Goal: Task Accomplishment & Management: Use online tool/utility

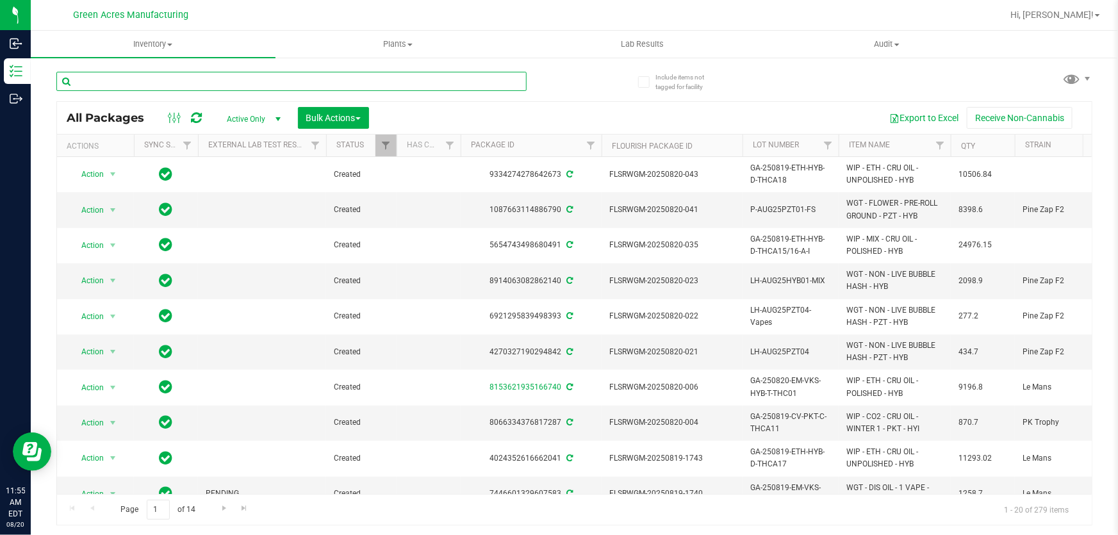
click at [439, 72] on input "text" at bounding box center [291, 81] width 470 height 19
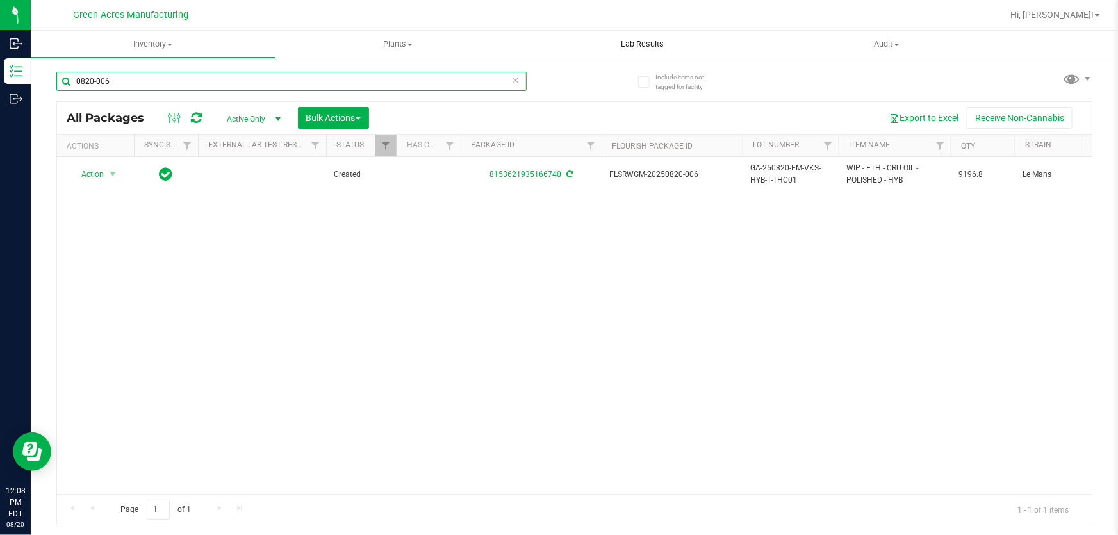
type input "0820-006"
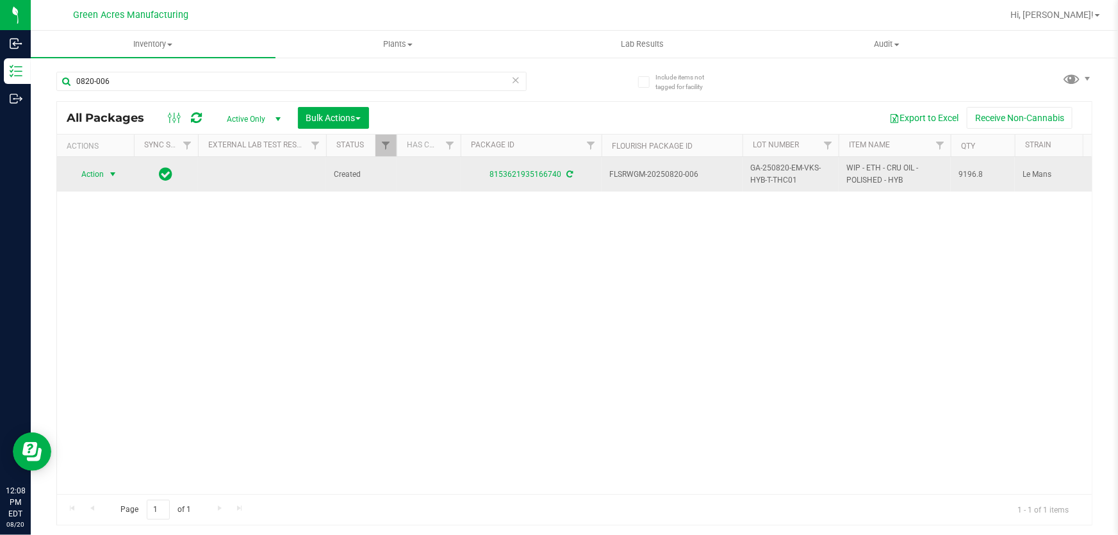
click at [96, 176] on span "Action" at bounding box center [87, 174] width 35 height 18
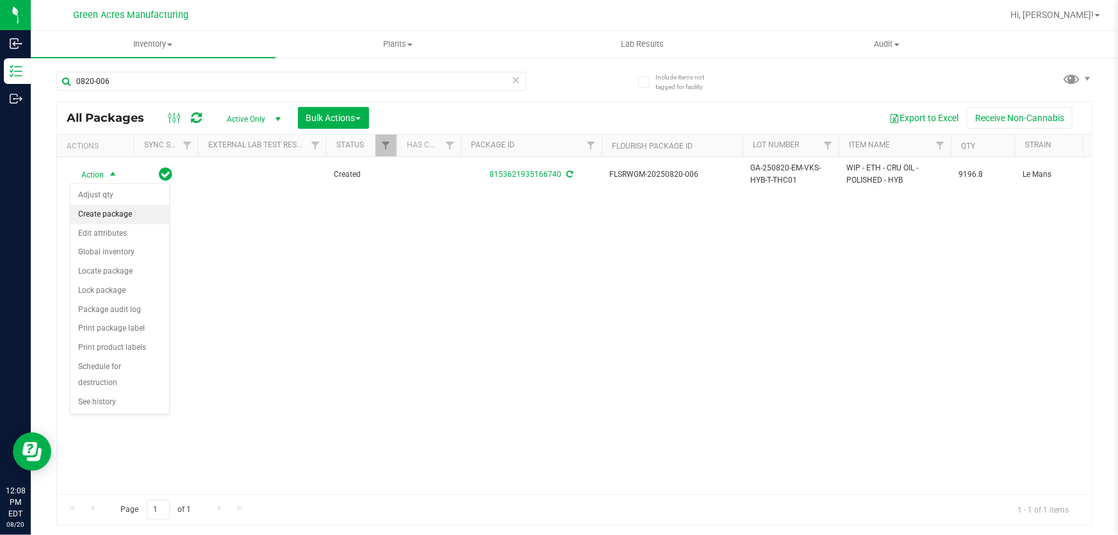
click at [125, 221] on li "Create package" at bounding box center [119, 214] width 99 height 19
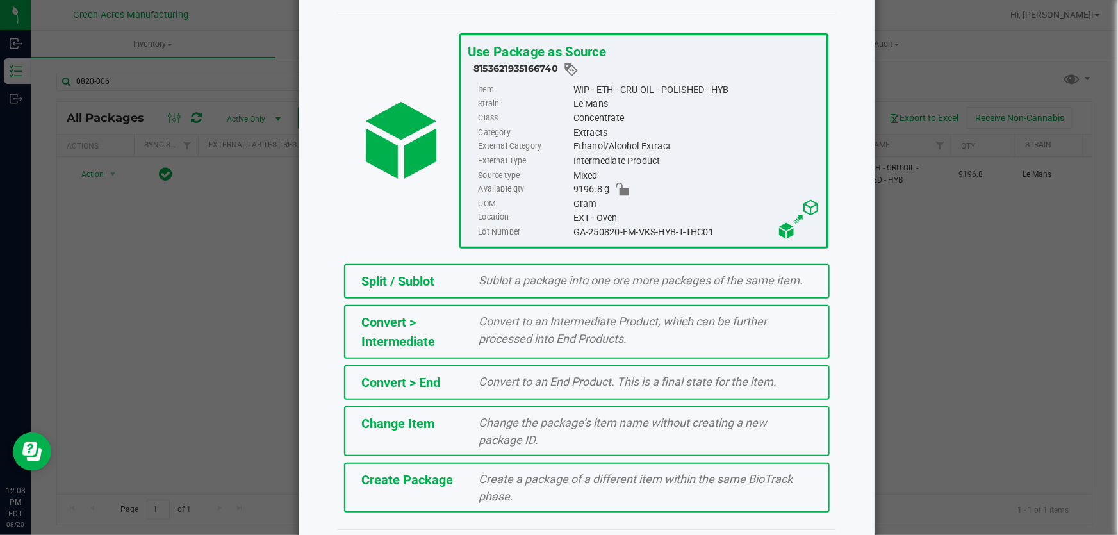
scroll to position [88, 0]
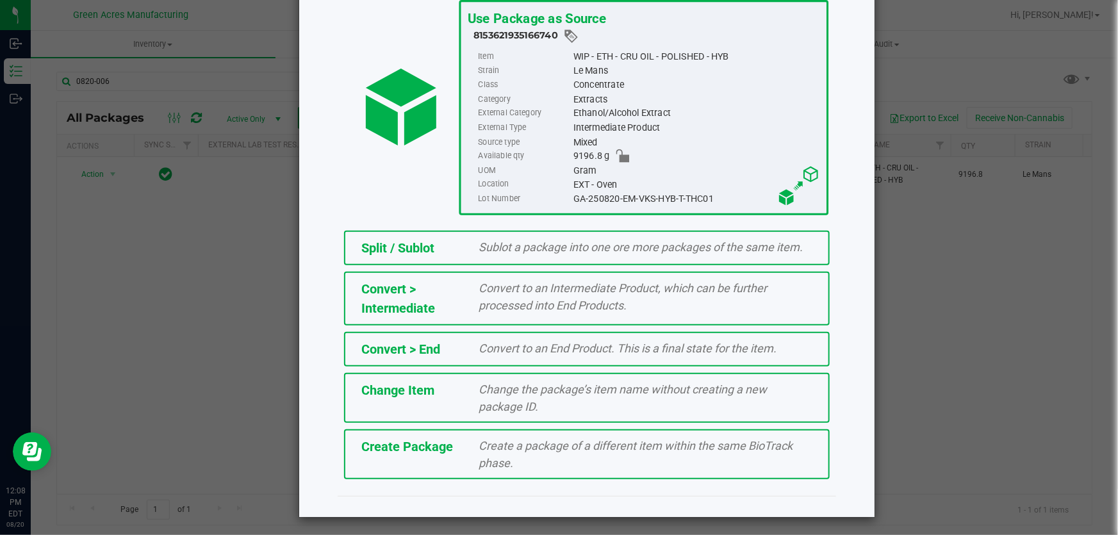
click at [411, 457] on div "Create Package Create a package of a different item within the same BioTrack ph…" at bounding box center [587, 454] width 486 height 50
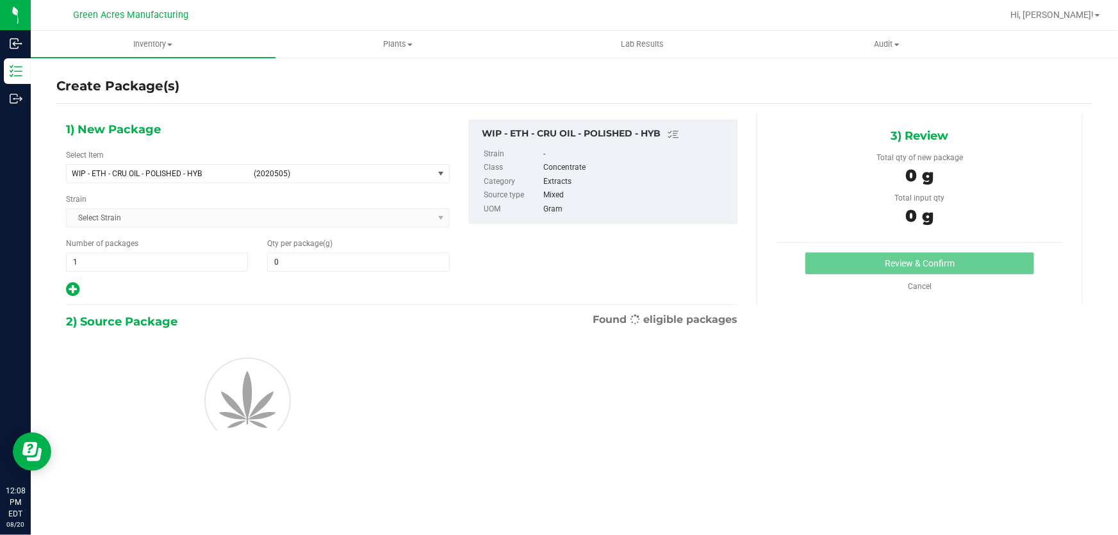
type input "0.0000"
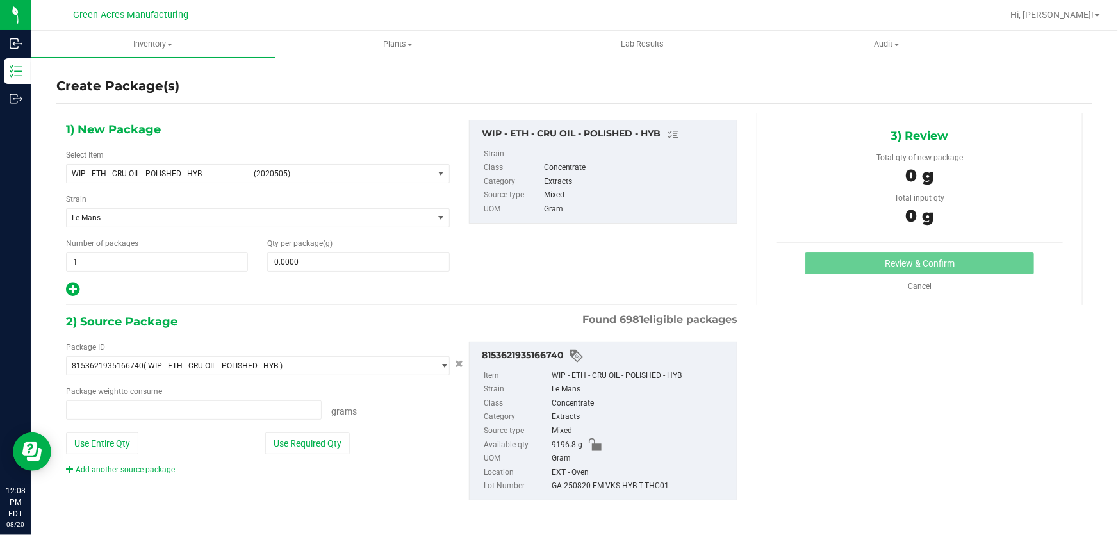
type input "0.0000 g"
click at [208, 174] on span "WIP - ETH - CRU OIL - POLISHED - HYB" at bounding box center [159, 173] width 174 height 9
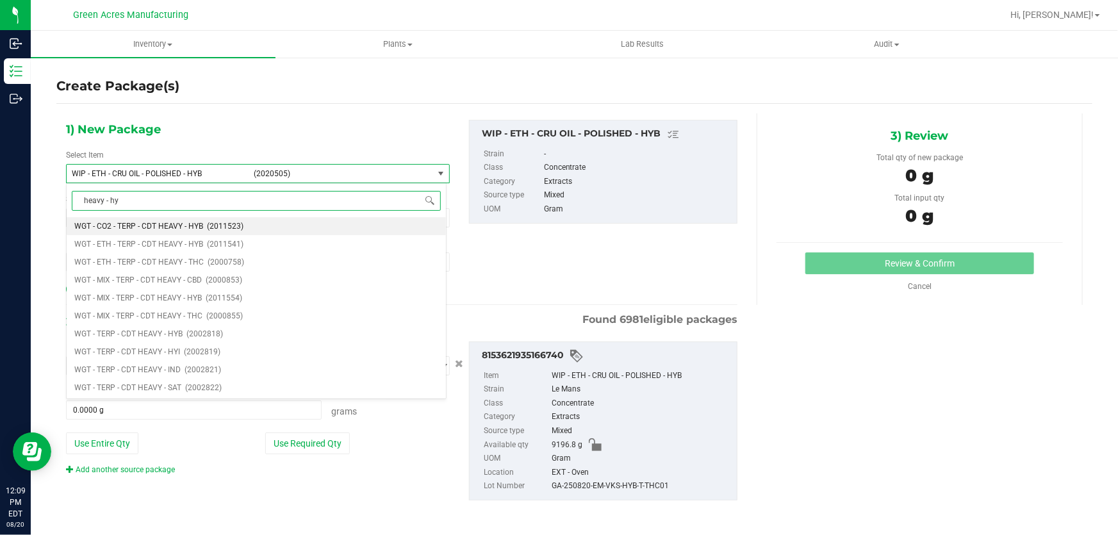
type input "heavy - hyb"
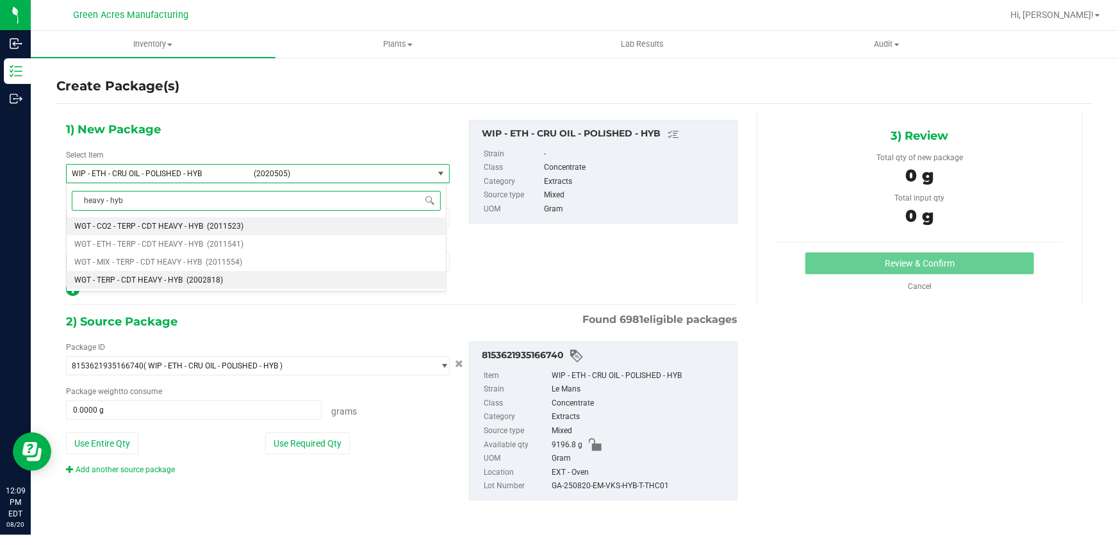
click at [267, 281] on li "WGT - TERP - CDT HEAVY - HYB (2002818)" at bounding box center [256, 280] width 379 height 18
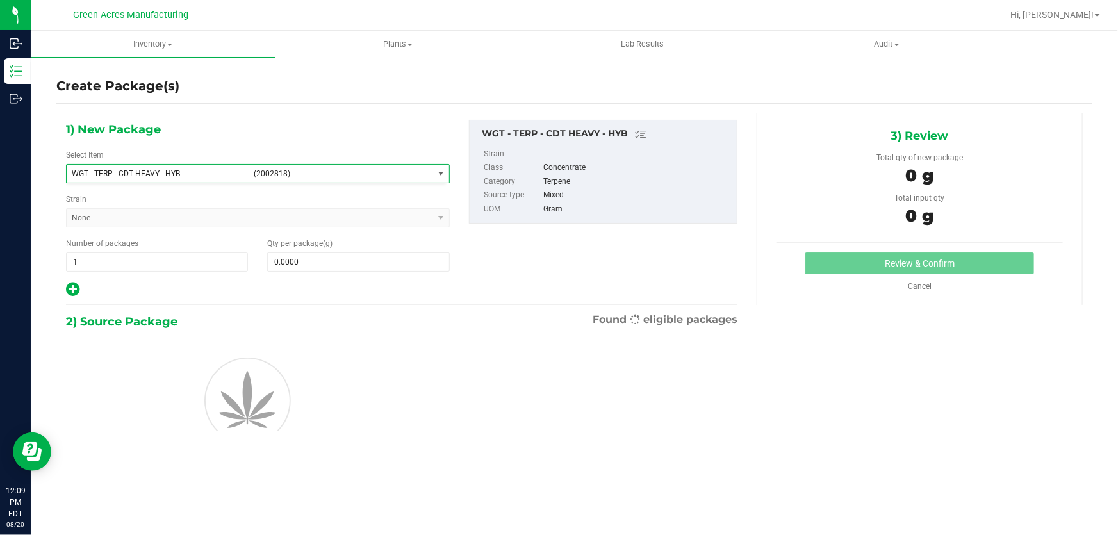
type input "0.0000"
click at [336, 263] on span at bounding box center [358, 261] width 182 height 19
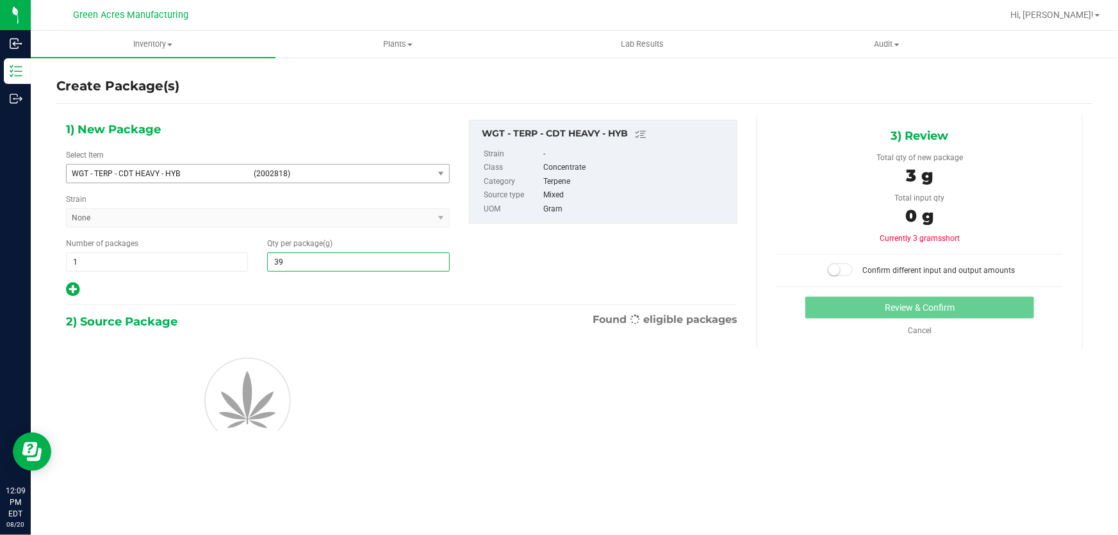
type input "390"
click at [333, 283] on div at bounding box center [258, 289] width 384 height 17
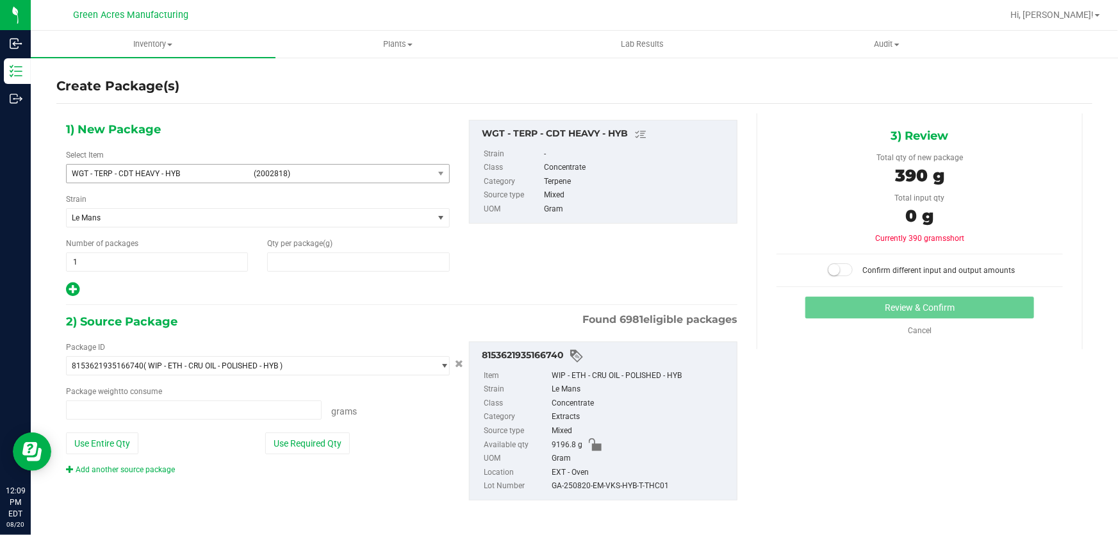
type input "390.0000"
type input "0.0000 g"
click at [356, 265] on span "390.0000 390" at bounding box center [358, 261] width 182 height 19
type input "390.60"
type input "390.6000"
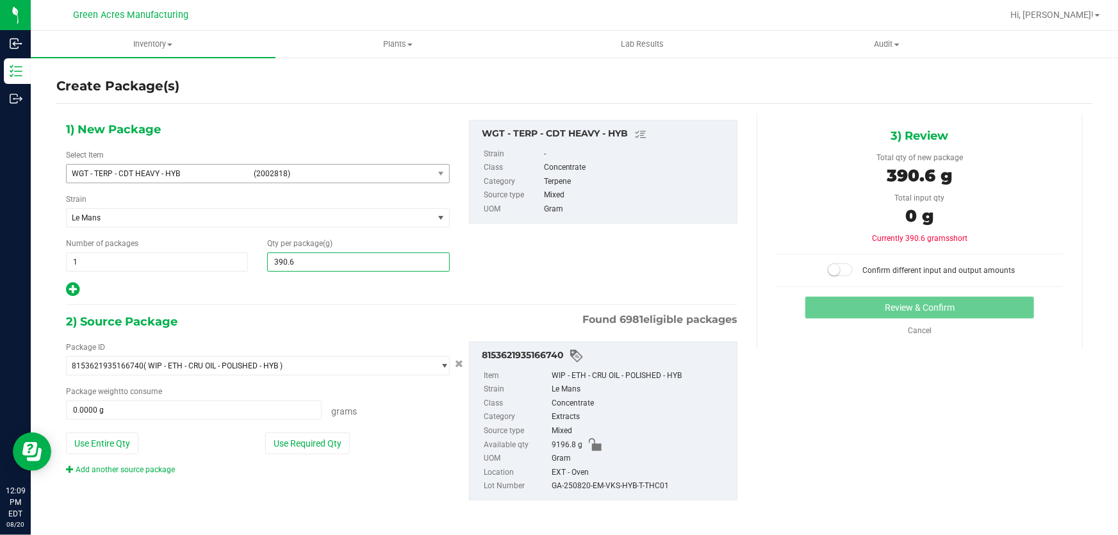
click at [332, 291] on div at bounding box center [258, 289] width 384 height 17
click at [307, 455] on div "Package ID 8153621935166740 ( WIP - ETH - CRU OIL - POLISHED - HYB ) 0000518841…" at bounding box center [257, 408] width 403 height 134
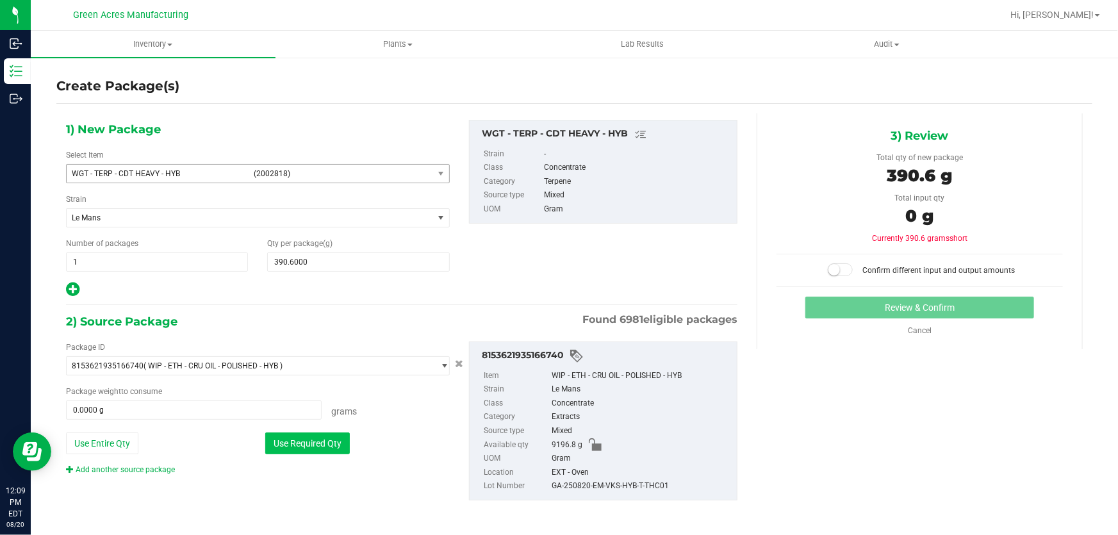
click at [310, 444] on button "Use Required Qty" at bounding box center [307, 443] width 85 height 22
type input "390.6000 g"
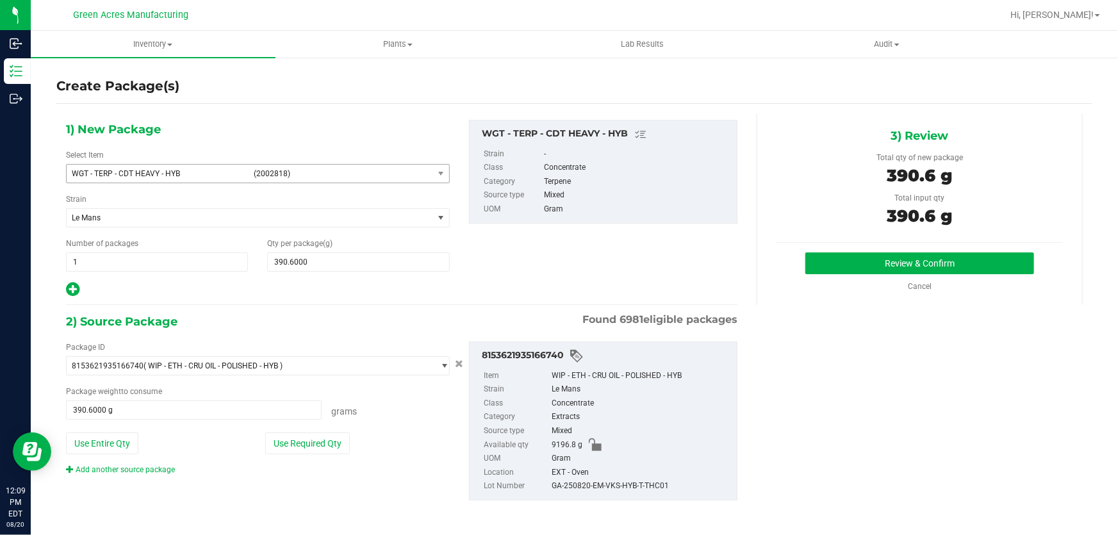
click at [386, 318] on div "2) Source Package Found 6981 eligible packages" at bounding box center [401, 321] width 671 height 19
click at [844, 268] on button "Review & Confirm" at bounding box center [919, 263] width 229 height 22
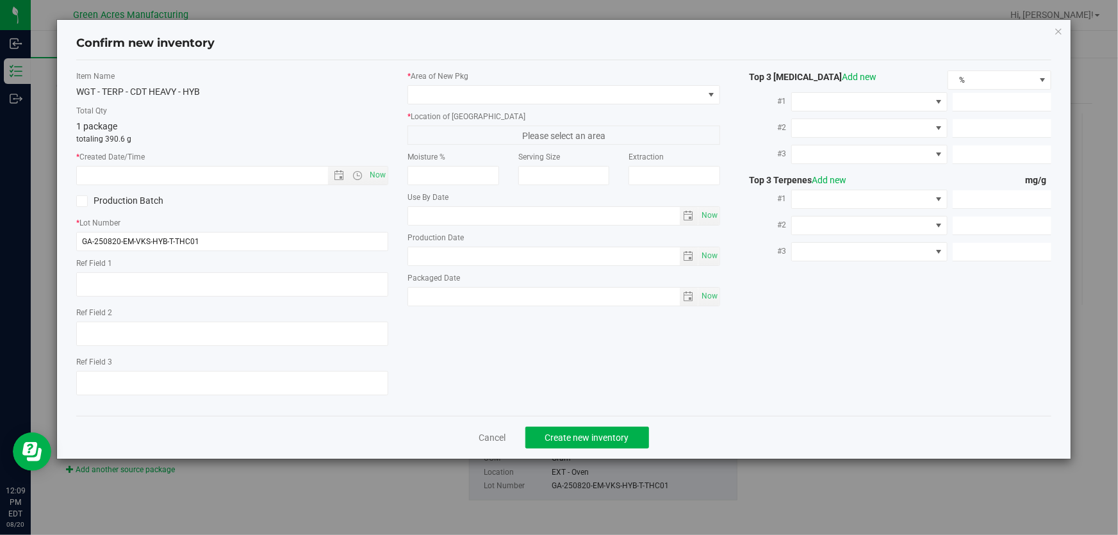
type textarea "A-D"
click at [384, 169] on span "Now" at bounding box center [378, 175] width 22 height 19
type input "[DATE] 12:09 PM"
click at [331, 245] on input "GA-250820-EM-VKS-HYB-T-THC01" at bounding box center [232, 241] width 312 height 19
type input "GA-250820-EM-VKS-HYB-T-THC01-HT"
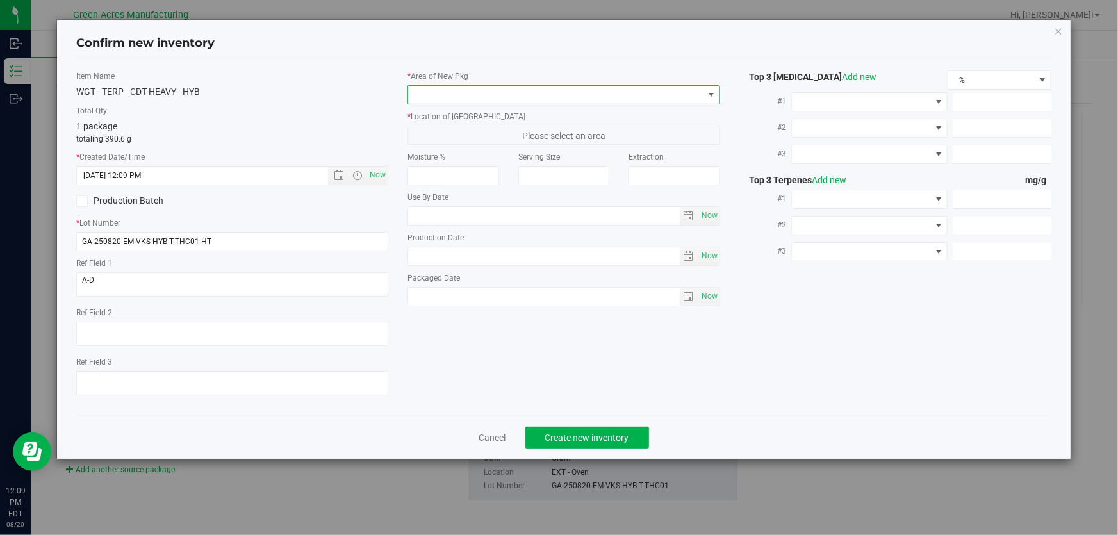
click at [421, 95] on span at bounding box center [555, 95] width 295 height 18
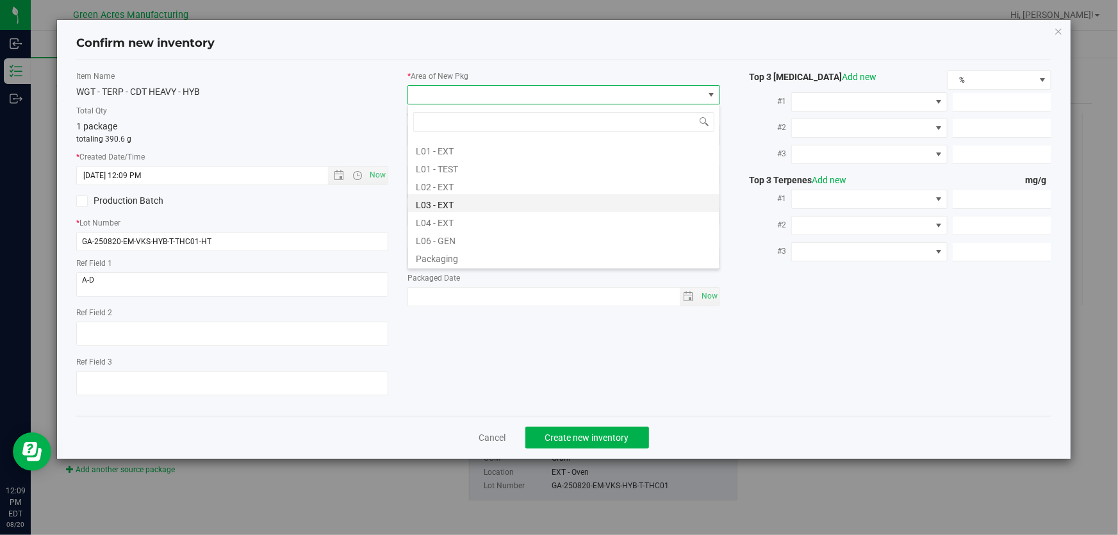
scroll to position [233, 0]
click at [458, 206] on li "L03 - EXT" at bounding box center [563, 202] width 311 height 18
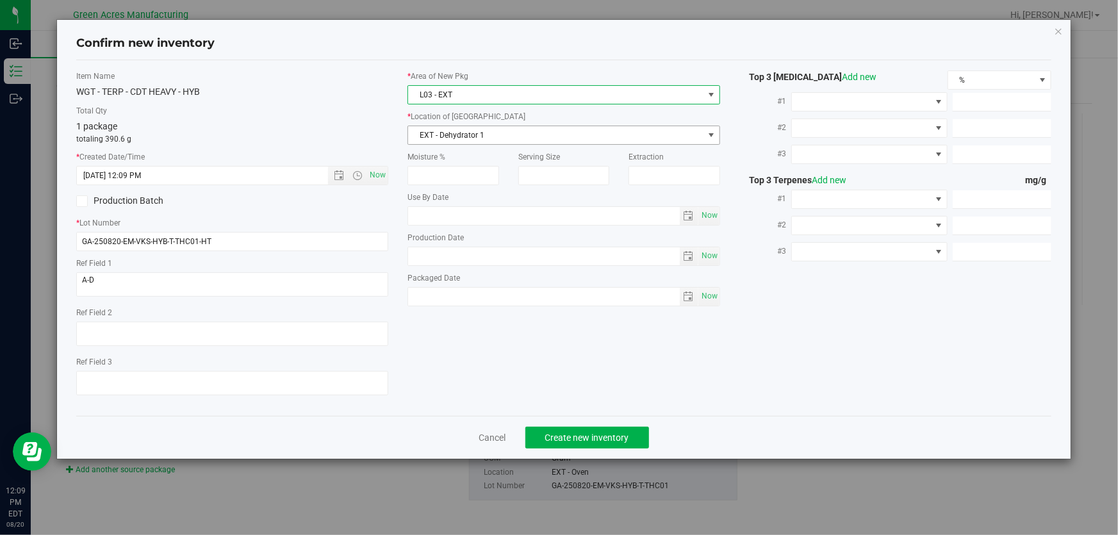
click at [454, 140] on span "EXT - Dehydrator 1" at bounding box center [555, 135] width 295 height 18
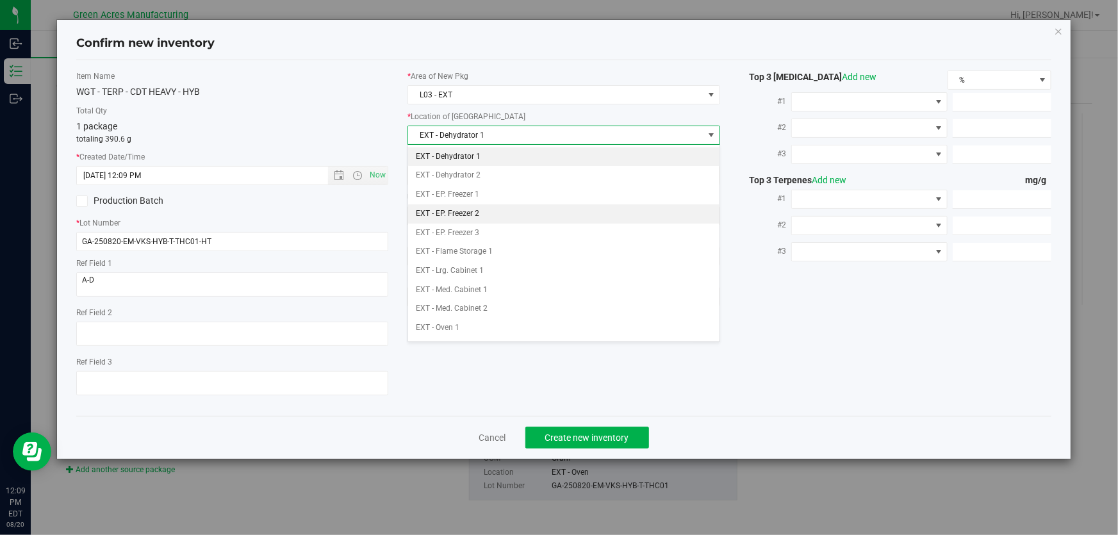
click at [493, 213] on li "EXT - EP. Freezer 2" at bounding box center [563, 213] width 311 height 19
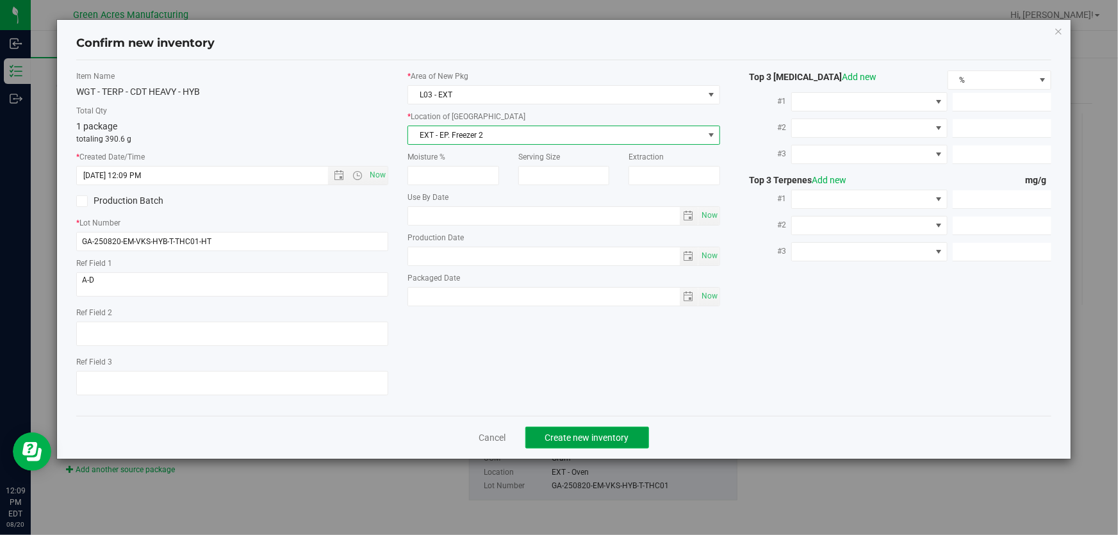
click at [557, 441] on span "Create new inventory" at bounding box center [587, 437] width 84 height 10
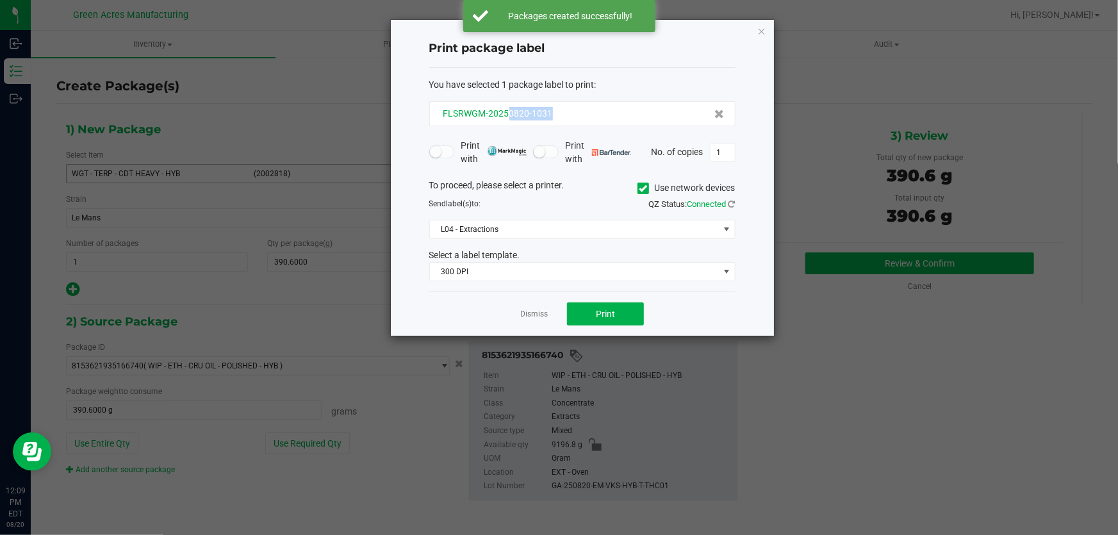
drag, startPoint x: 558, startPoint y: 113, endPoint x: 508, endPoint y: 117, distance: 50.1
click at [508, 117] on div "FLSRWGM-20250820-1031" at bounding box center [582, 113] width 284 height 13
copy span "0820-1031"
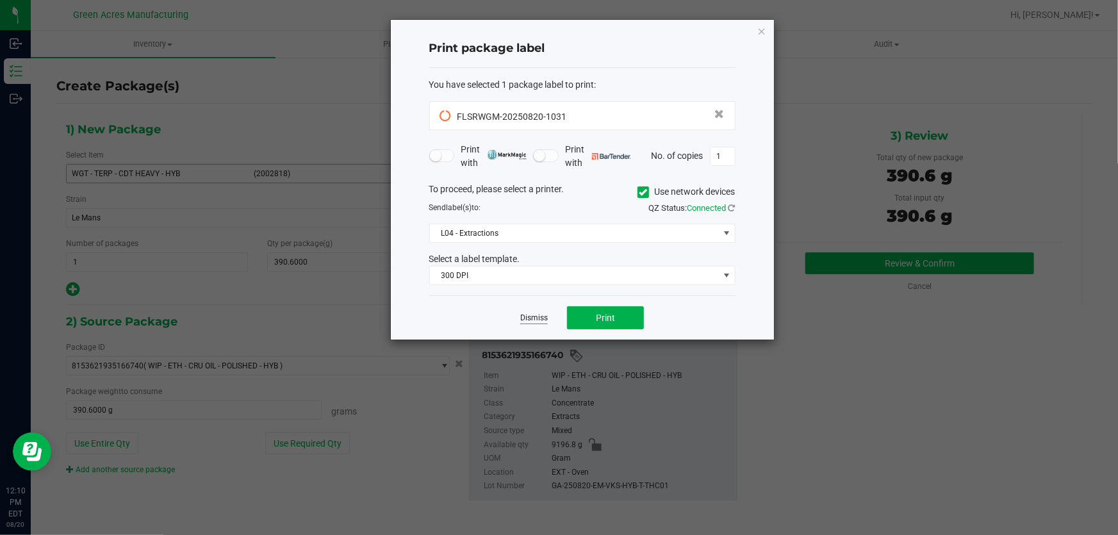
click at [539, 313] on link "Dismiss" at bounding box center [534, 318] width 28 height 11
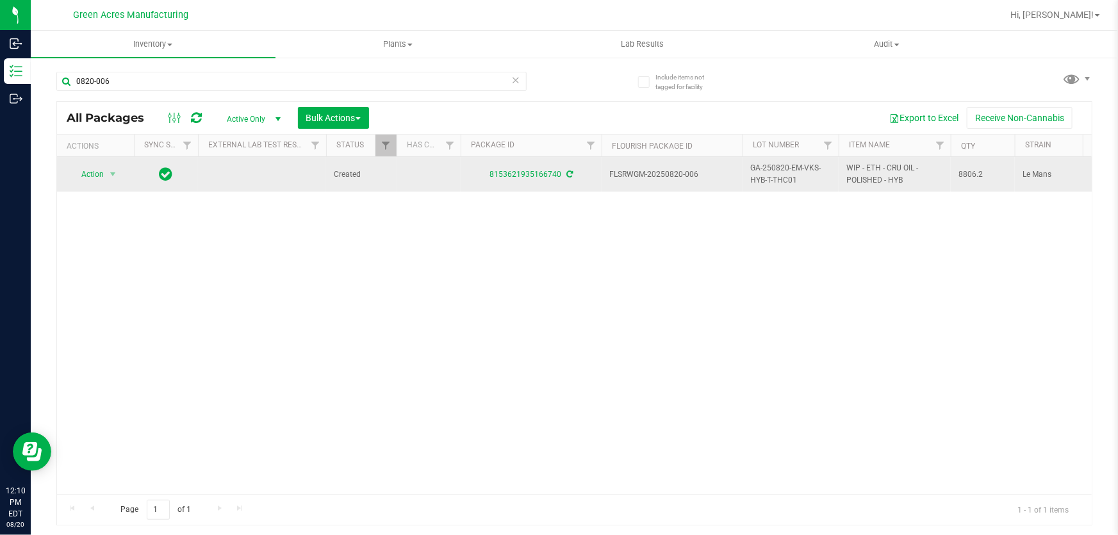
click at [782, 167] on span "GA-250820-EM-VKS-HYB-T-THC01" at bounding box center [790, 174] width 81 height 24
copy tr "GA-250820-EM-VKS-HYB-T-THC01"
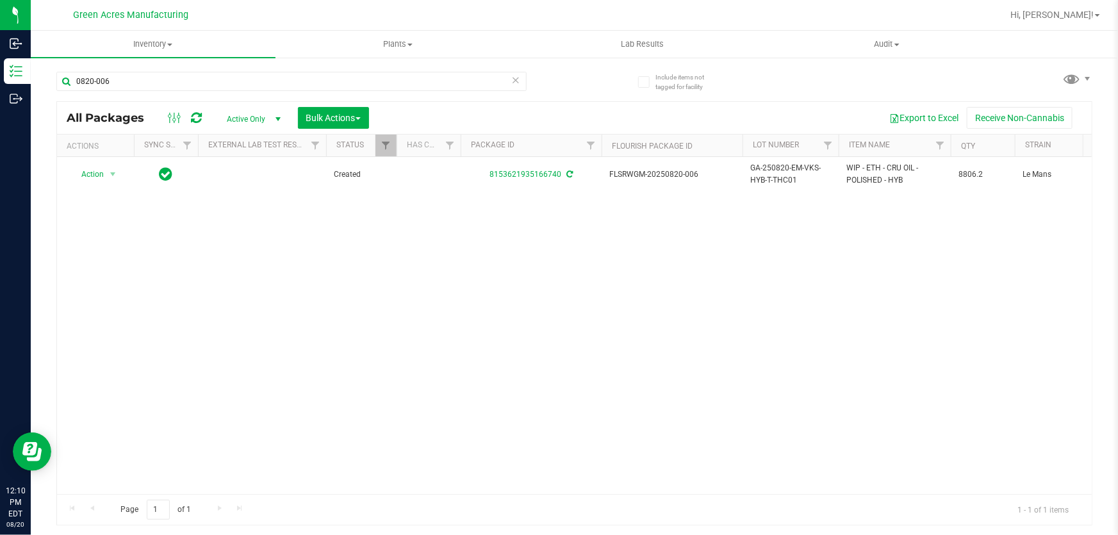
click at [352, 94] on div "0820-006" at bounding box center [291, 86] width 470 height 29
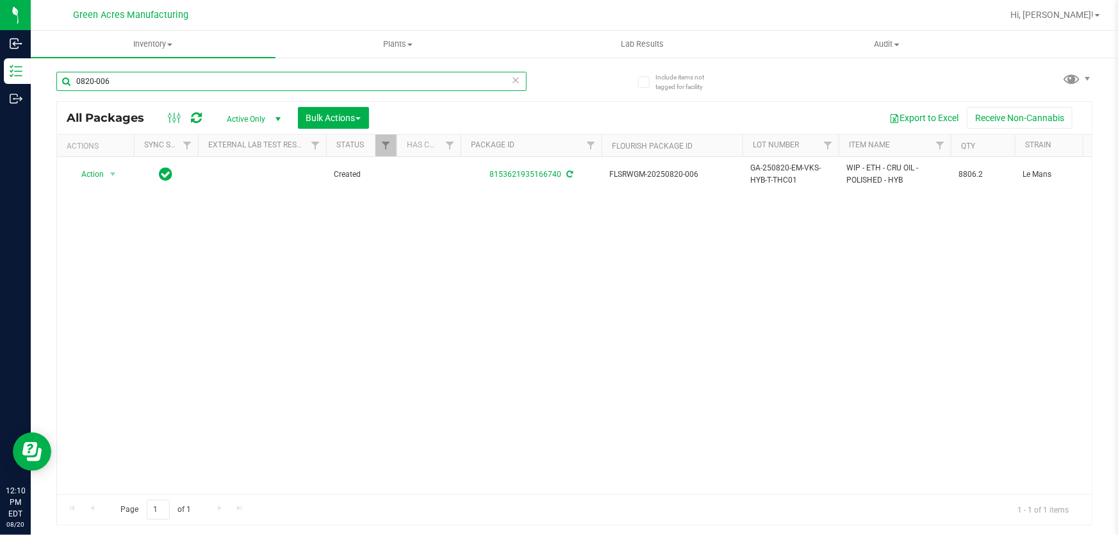
click at [352, 88] on input "0820-006" at bounding box center [291, 81] width 470 height 19
paste input "GA-250820-EM-VKS-HYB-T-THC01"
type input "GA-250820-EM-VKS-HYB-T-THC01"
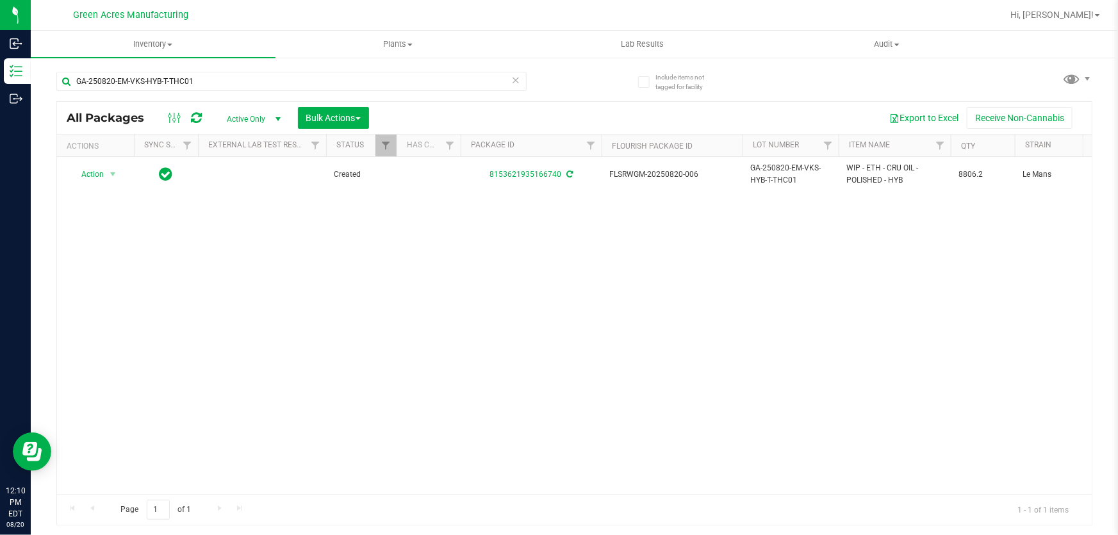
click at [46, 179] on div "Include items not tagged for facility GA-250820-EM-VKS-HYB-T-THC01 All Packages…" at bounding box center [574, 251] width 1087 height 391
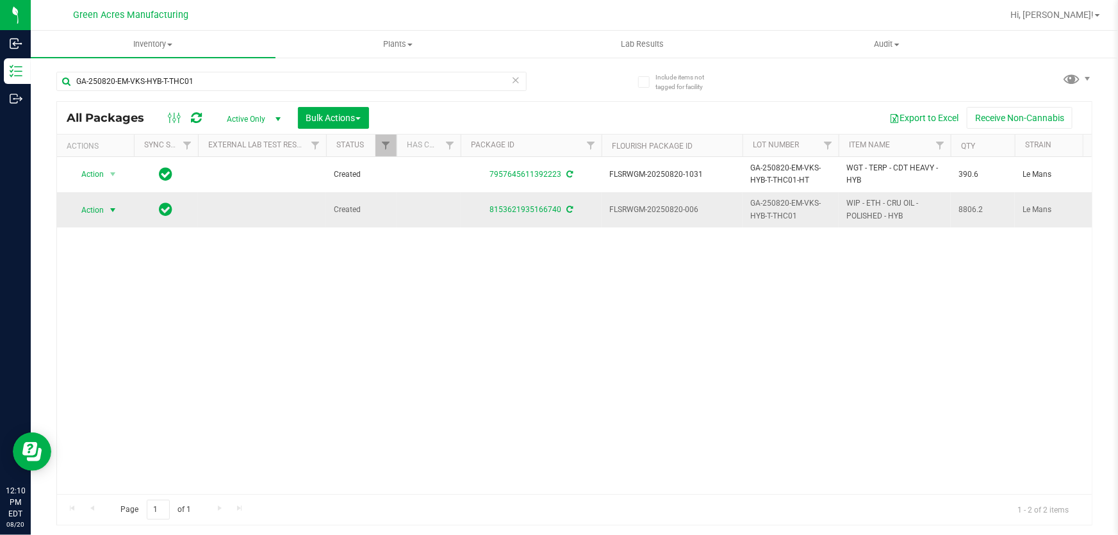
click at [93, 206] on span "Action" at bounding box center [87, 210] width 35 height 18
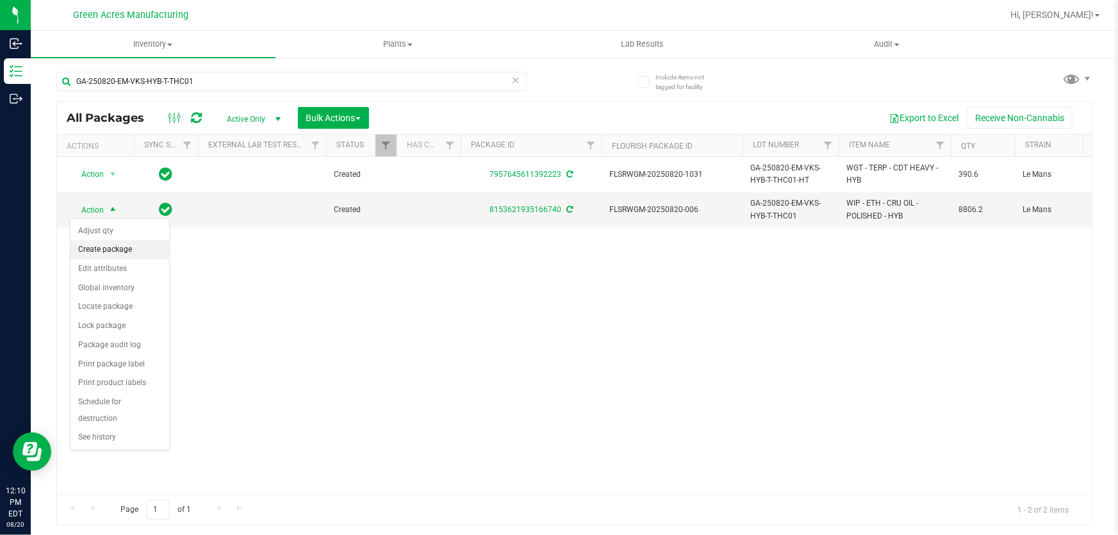
click at [118, 252] on li "Create package" at bounding box center [119, 249] width 99 height 19
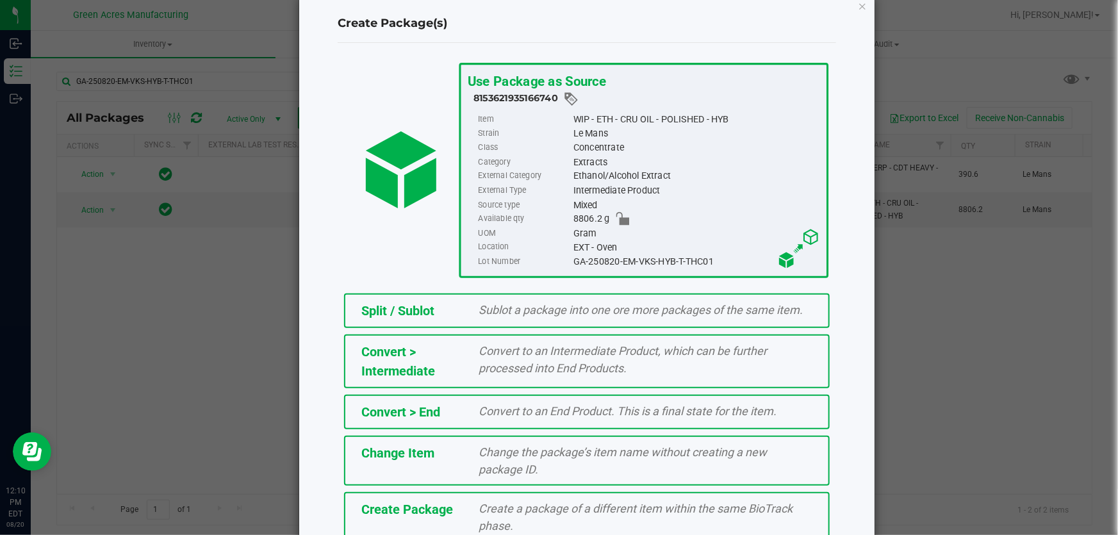
scroll to position [88, 0]
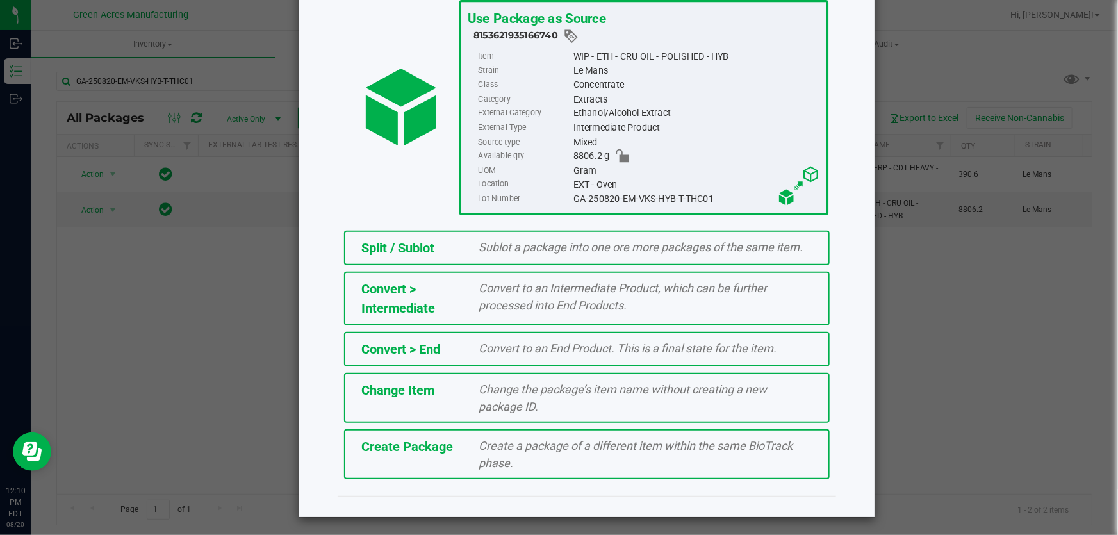
click at [559, 468] on div "Create a package of a different item within the same BioTrack phase." at bounding box center [646, 454] width 353 height 35
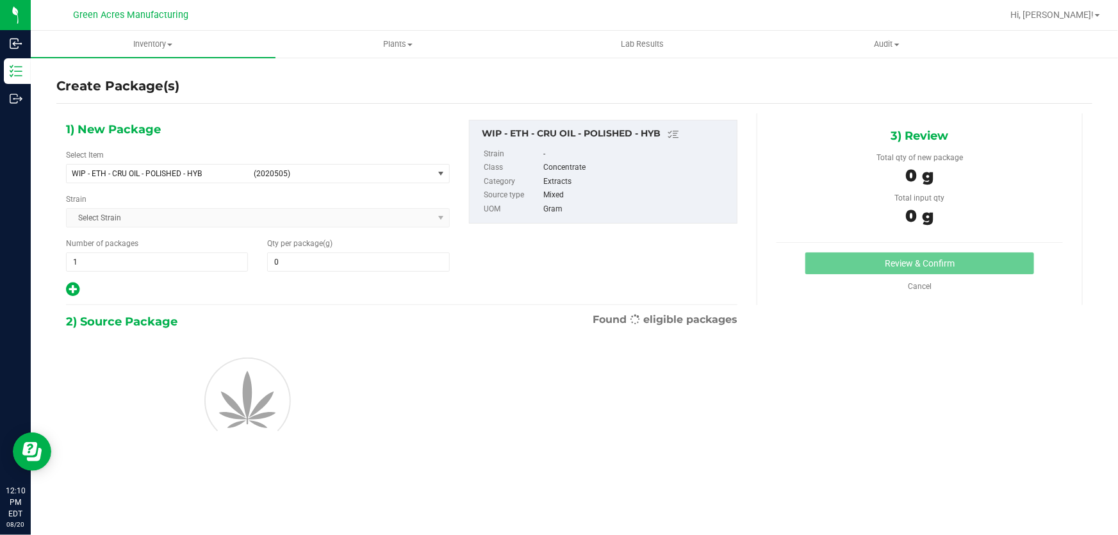
type input "0.0000"
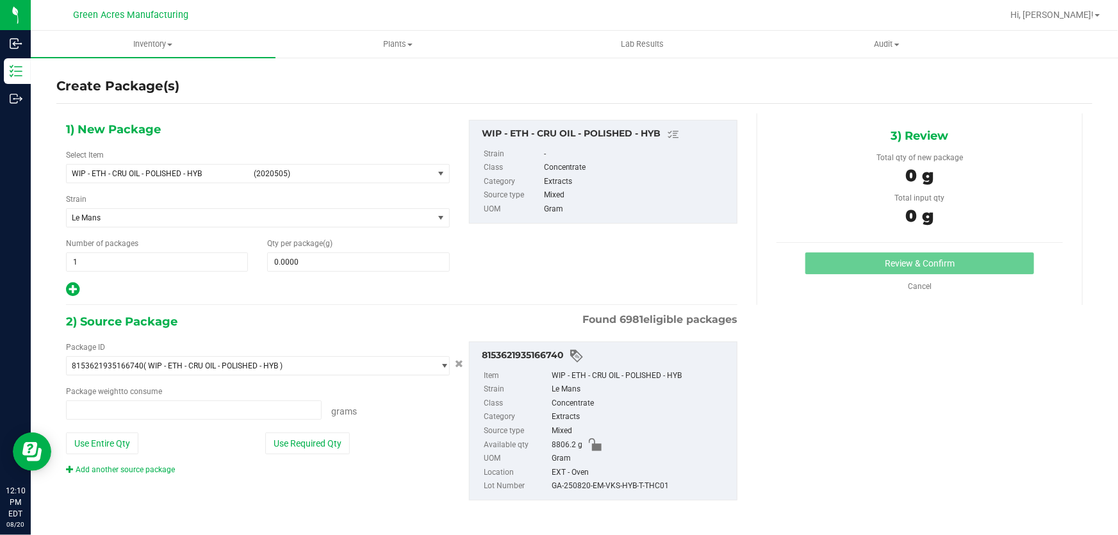
type input "0.0000 g"
click at [226, 176] on span "WIP - ETH - CRU OIL - POLISHED - HYB" at bounding box center [159, 173] width 174 height 9
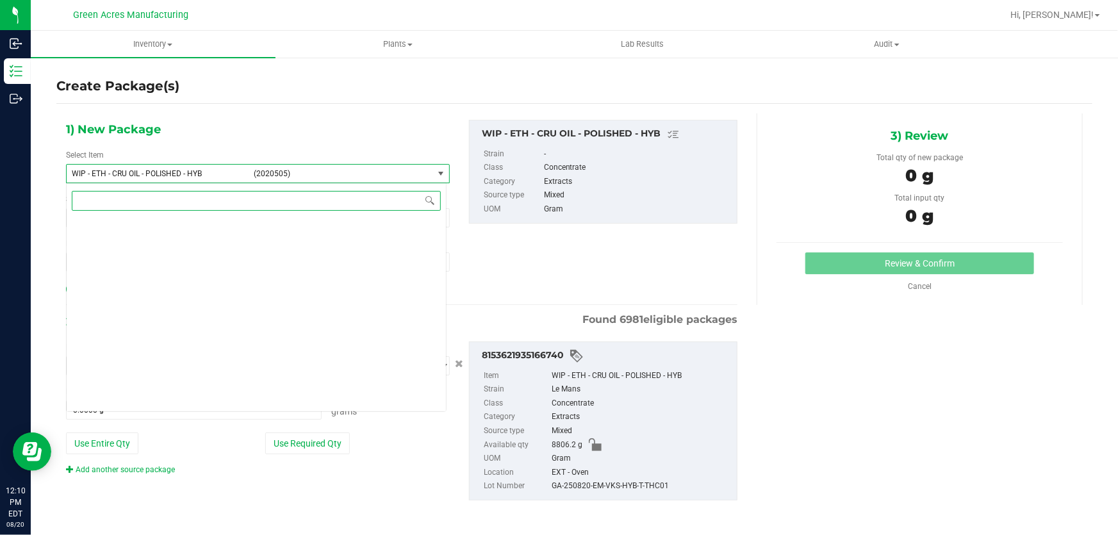
scroll to position [334408, 0]
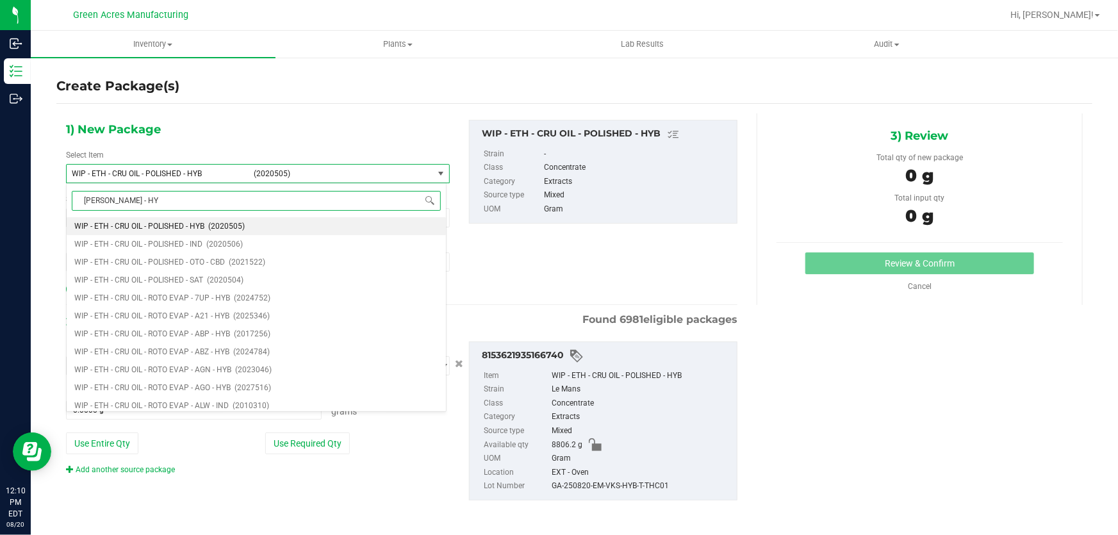
type input "[PERSON_NAME] - HYB"
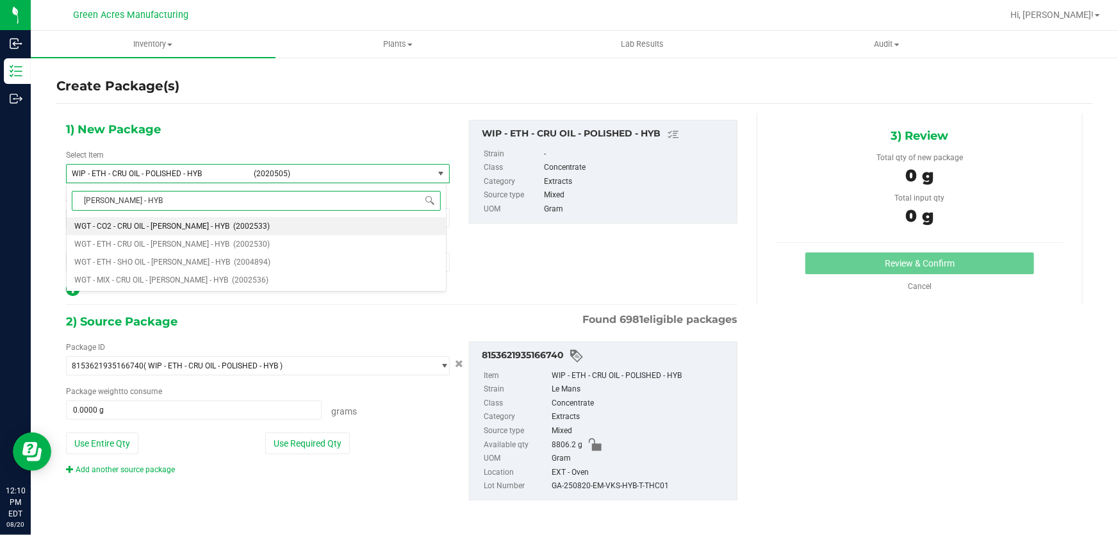
scroll to position [0, 0]
click at [236, 283] on li "WGT - MIX - CRU OIL - [PERSON_NAME] - HYB (2002536)" at bounding box center [256, 280] width 379 height 18
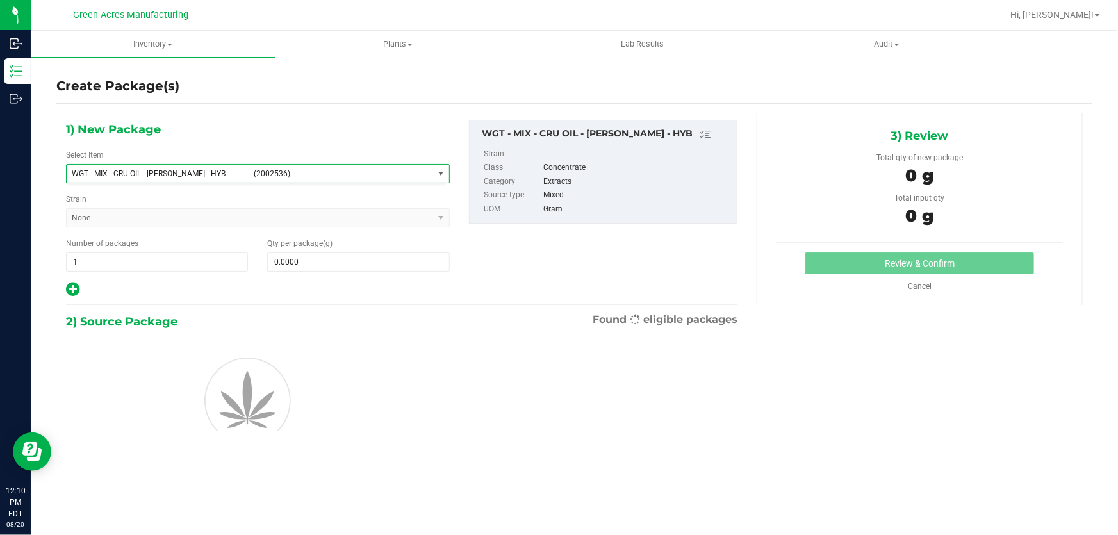
type input "0.0000"
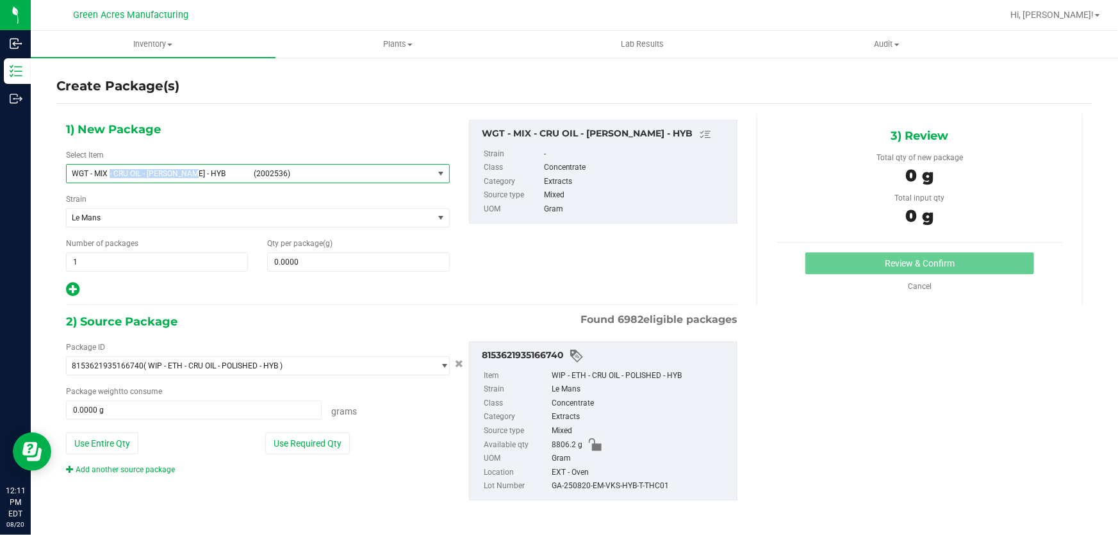
copy span "- CRU OIL - [PERSON_NAME] - HYB"
drag, startPoint x: 206, startPoint y: 175, endPoint x: 109, endPoint y: 169, distance: 96.9
click at [109, 169] on span "WGT - MIX - CRU OIL - [PERSON_NAME] - HYB" at bounding box center [159, 173] width 174 height 9
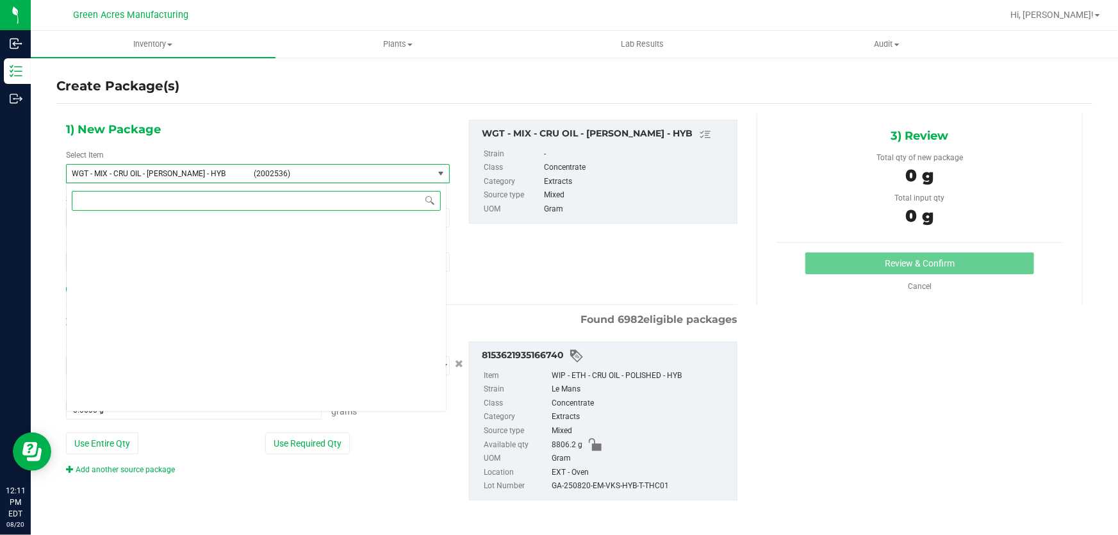
paste input "- CRU OIL - [PERSON_NAME] - HYB"
type input "- CRU OIL - [PERSON_NAME] - HYB"
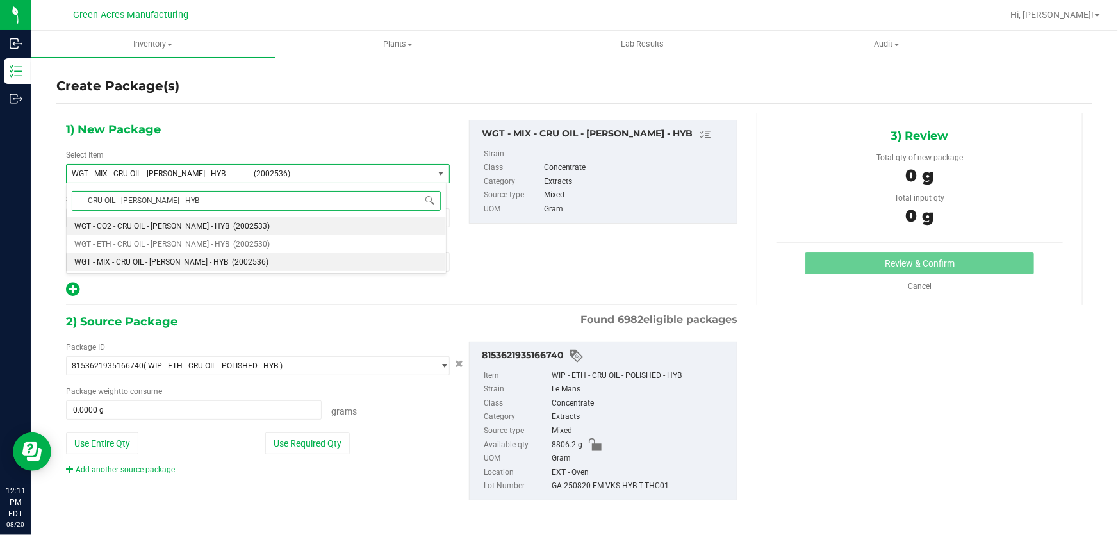
scroll to position [0, 0]
click at [170, 250] on li "WGT - ETH - CRU OIL - [PERSON_NAME] - HYB (2002530)" at bounding box center [256, 244] width 379 height 18
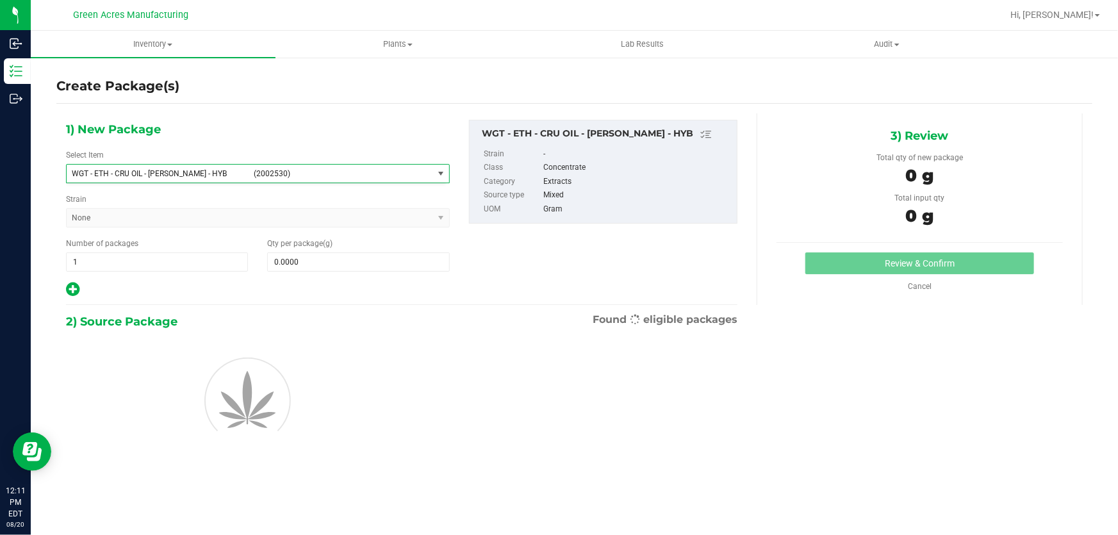
type input "0.0000"
click at [326, 266] on span at bounding box center [358, 261] width 182 height 19
type input "0.0000"
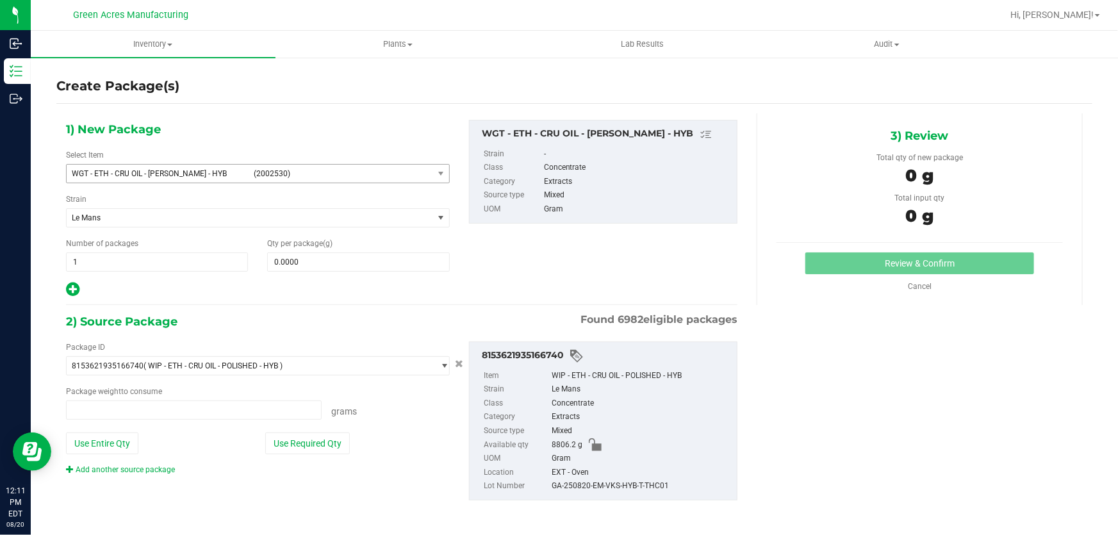
type input "0.0000 g"
click at [300, 263] on span at bounding box center [358, 261] width 182 height 19
paste input "8531.55"
type input "8531.55"
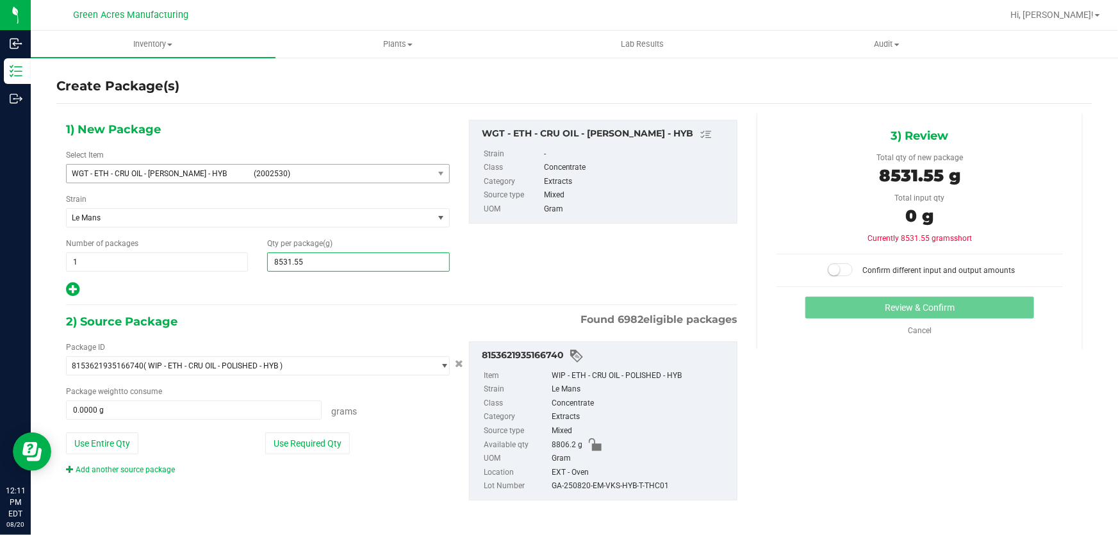
type input "8,531.5500"
click at [286, 294] on div at bounding box center [258, 289] width 384 height 17
click at [85, 446] on button "Use Entire Qty" at bounding box center [102, 443] width 72 height 22
type input "8806.2000 g"
click at [562, 261] on div "1) New Package Select Item WGT - ETH - CRU OIL - [PERSON_NAME] - HYB (2002530) …" at bounding box center [401, 209] width 691 height 178
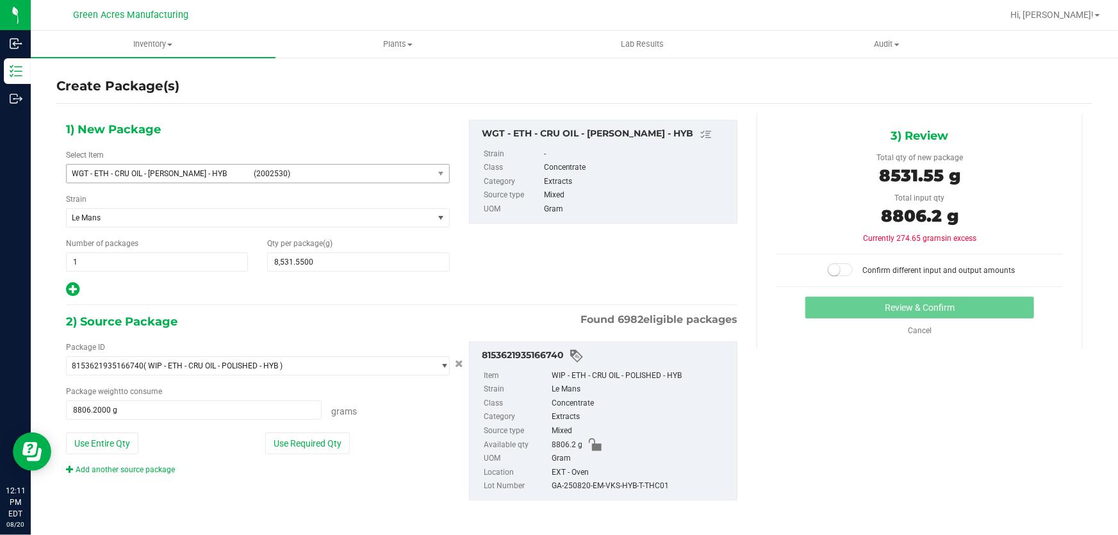
click at [833, 268] on small at bounding box center [834, 270] width 12 height 12
click at [846, 313] on button "Review & Confirm" at bounding box center [919, 308] width 229 height 22
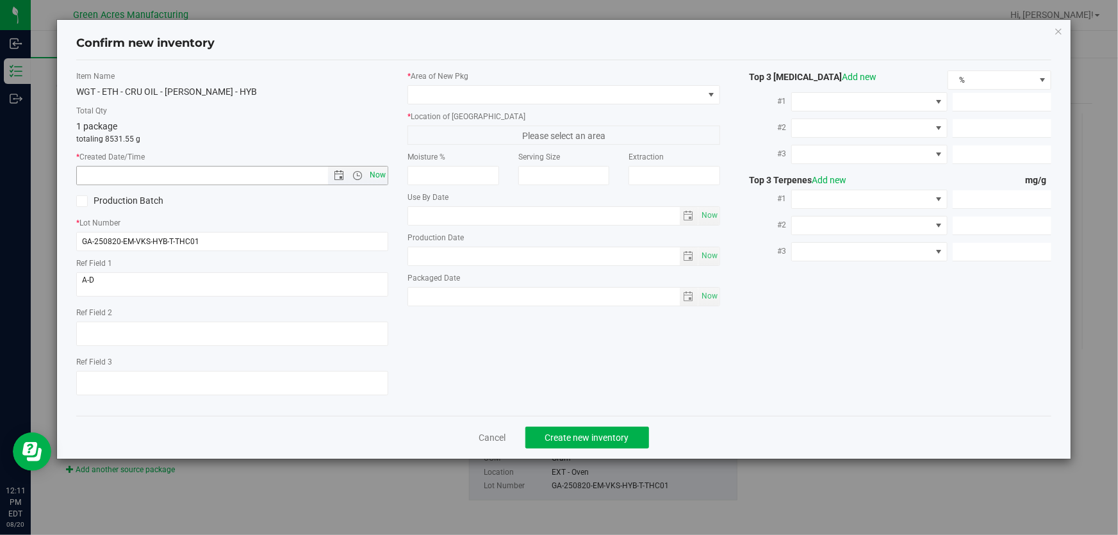
click at [375, 172] on span "Now" at bounding box center [378, 175] width 22 height 19
type input "[DATE] 12:11 PM"
click at [461, 88] on span at bounding box center [555, 95] width 295 height 18
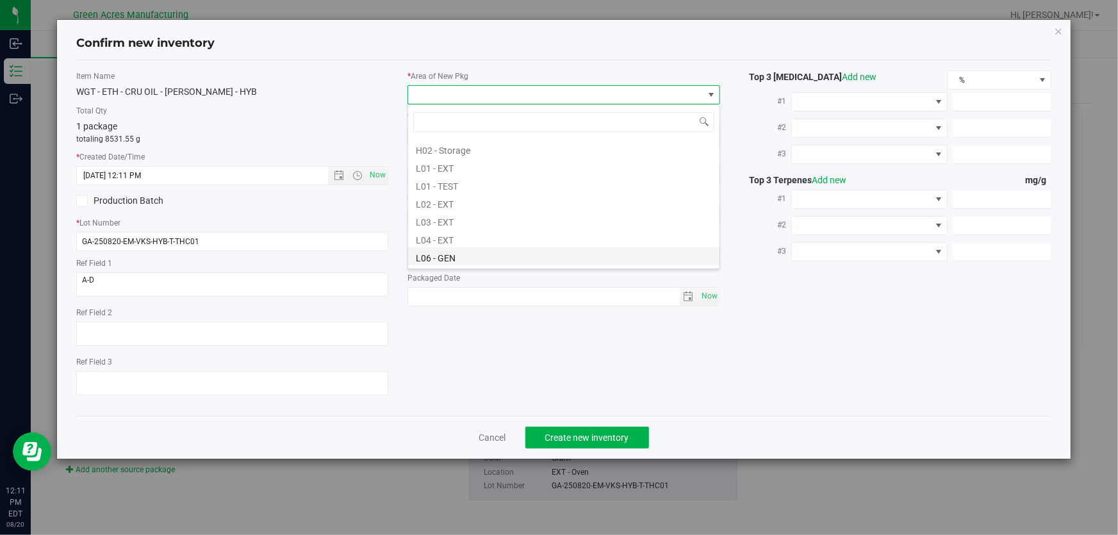
scroll to position [233, 0]
click at [454, 223] on li "L04 - EXT" at bounding box center [563, 220] width 311 height 18
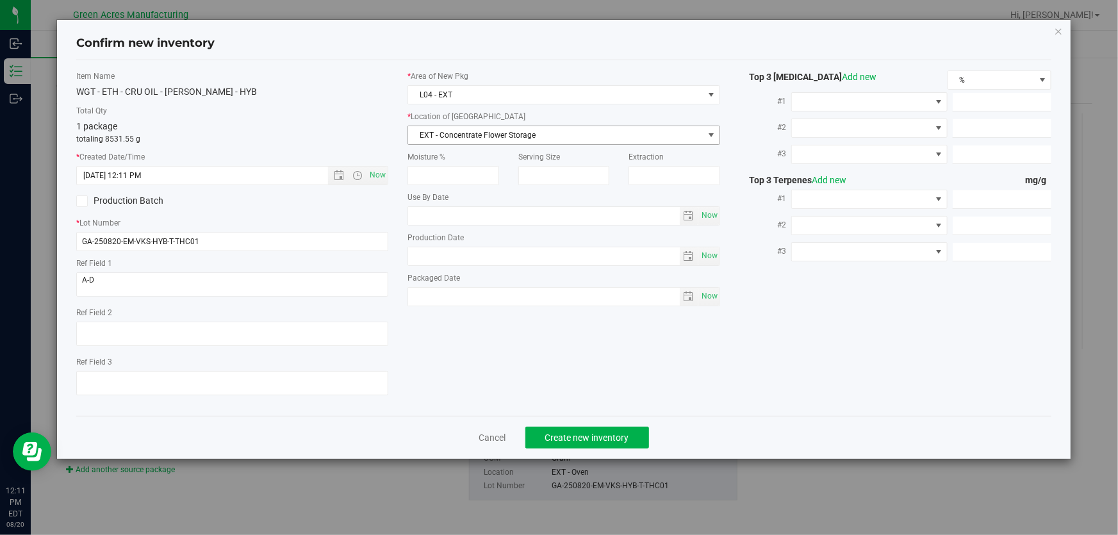
click at [452, 132] on span "EXT - Concentrate Flower Storage" at bounding box center [555, 135] width 295 height 18
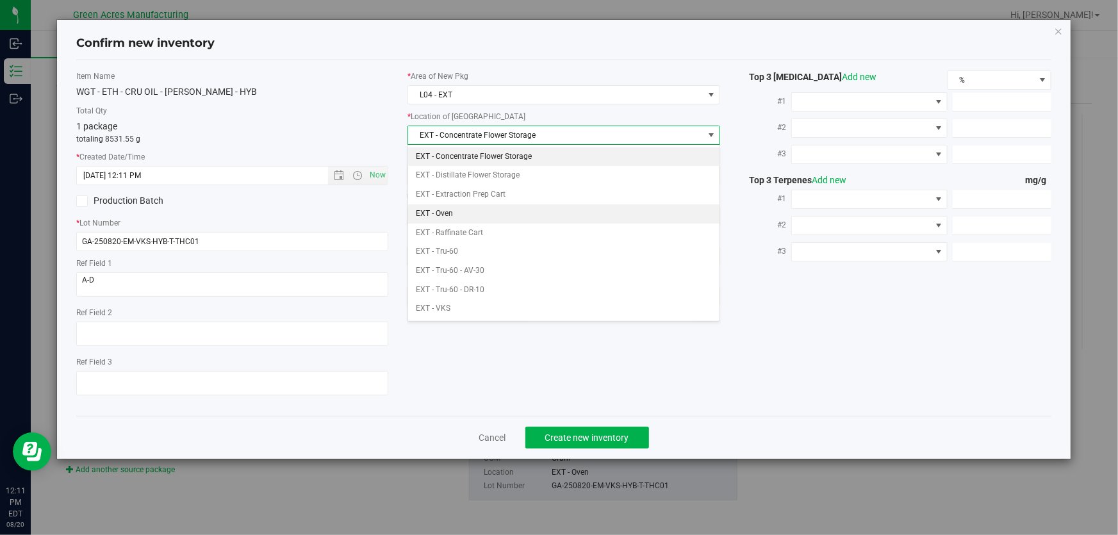
click at [464, 215] on li "EXT - Oven" at bounding box center [563, 213] width 311 height 19
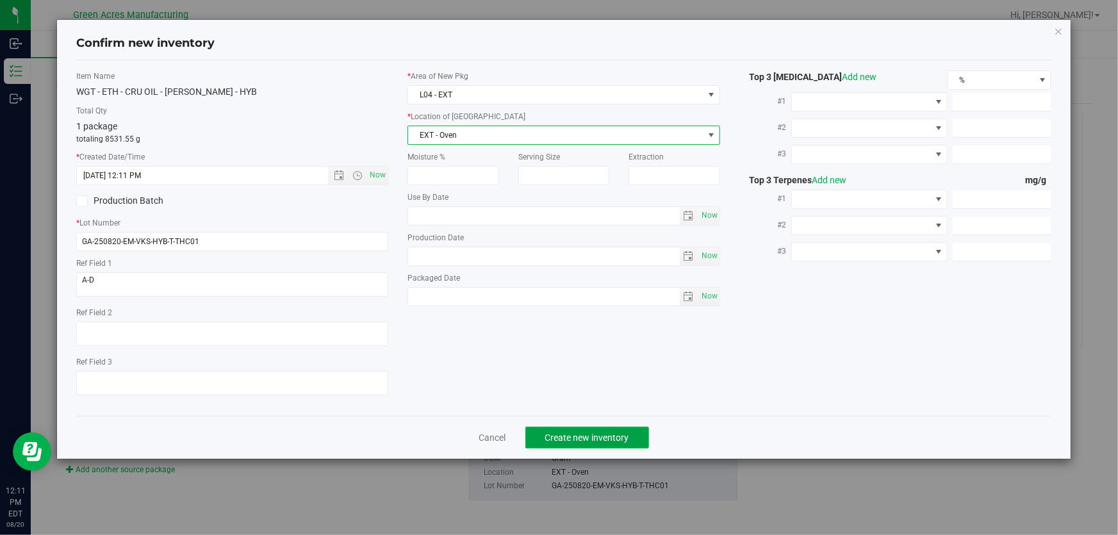
click at [543, 434] on button "Create new inventory" at bounding box center [587, 438] width 124 height 22
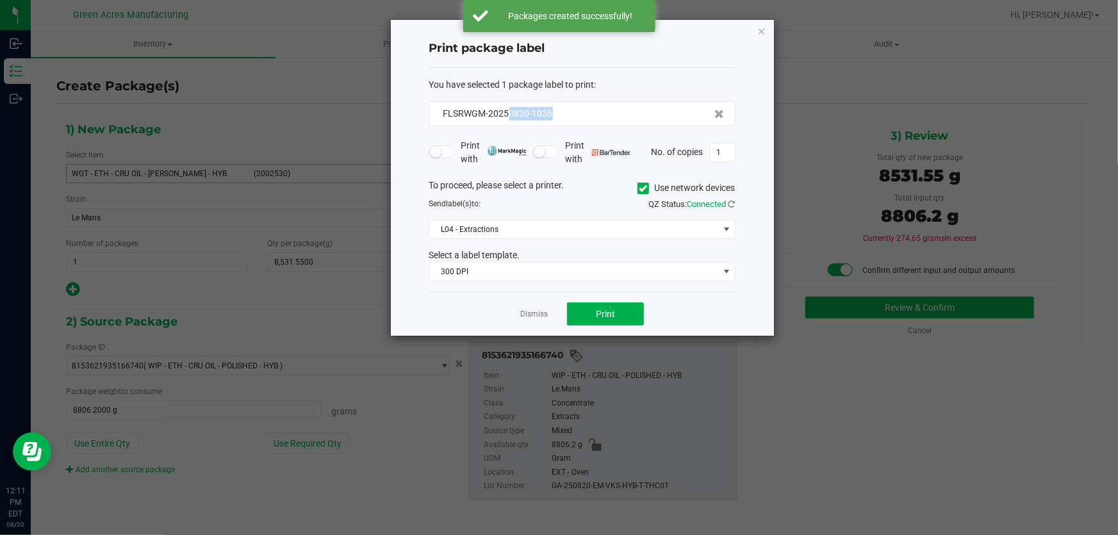
drag, startPoint x: 559, startPoint y: 119, endPoint x: 507, endPoint y: 121, distance: 51.9
click at [507, 121] on div "FLSRWGM-20250820-1036" at bounding box center [582, 113] width 306 height 25
copy span "0820-1036"
click at [761, 32] on icon "button" at bounding box center [761, 30] width 9 height 15
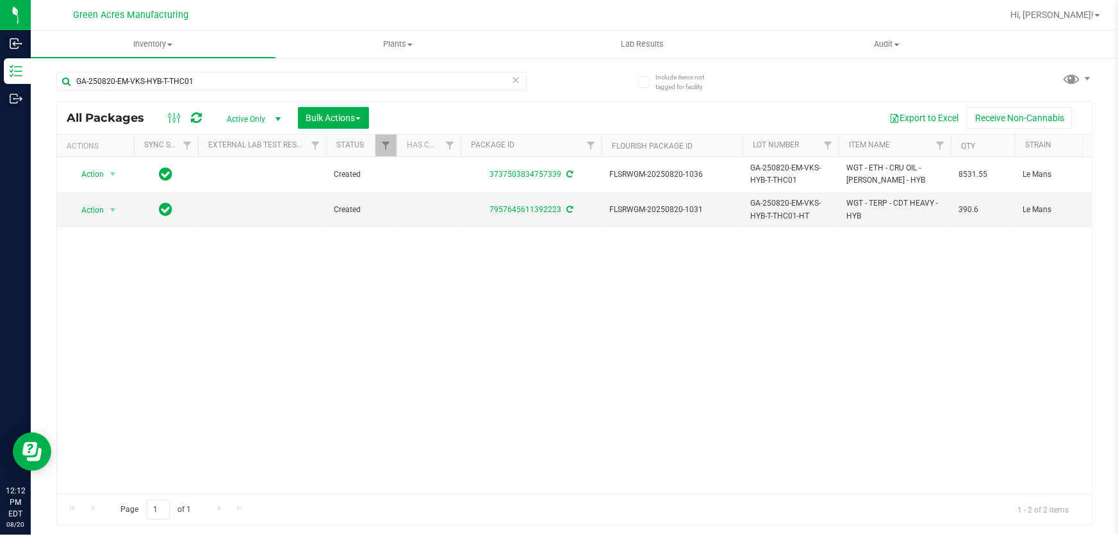
click at [487, 259] on div "Action Action Adjust qty Create package Edit attributes Global inventory Locate…" at bounding box center [574, 325] width 1035 height 337
click at [102, 206] on span "Action" at bounding box center [87, 210] width 35 height 18
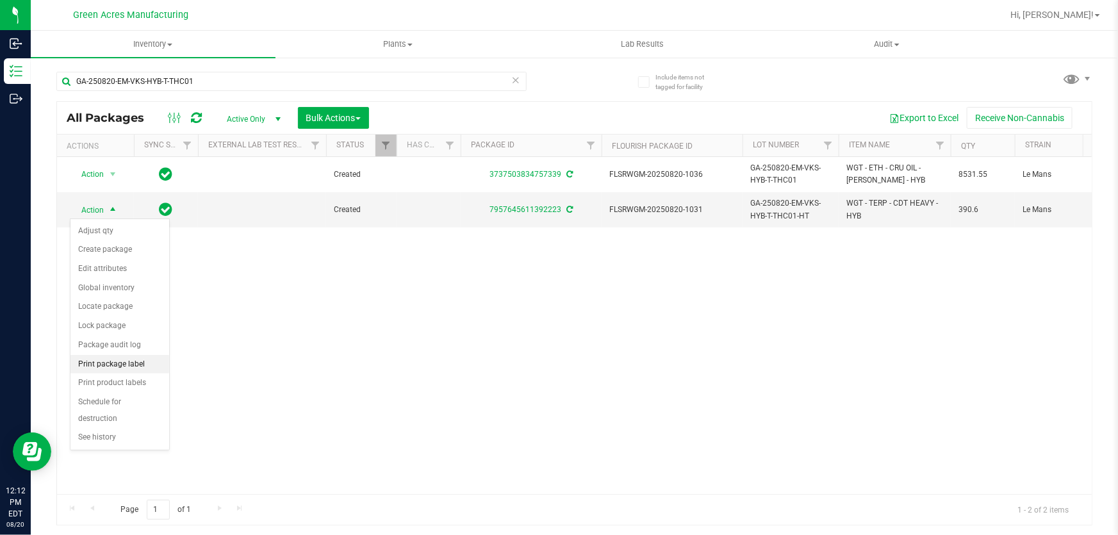
click at [130, 365] on li "Print package label" at bounding box center [119, 364] width 99 height 19
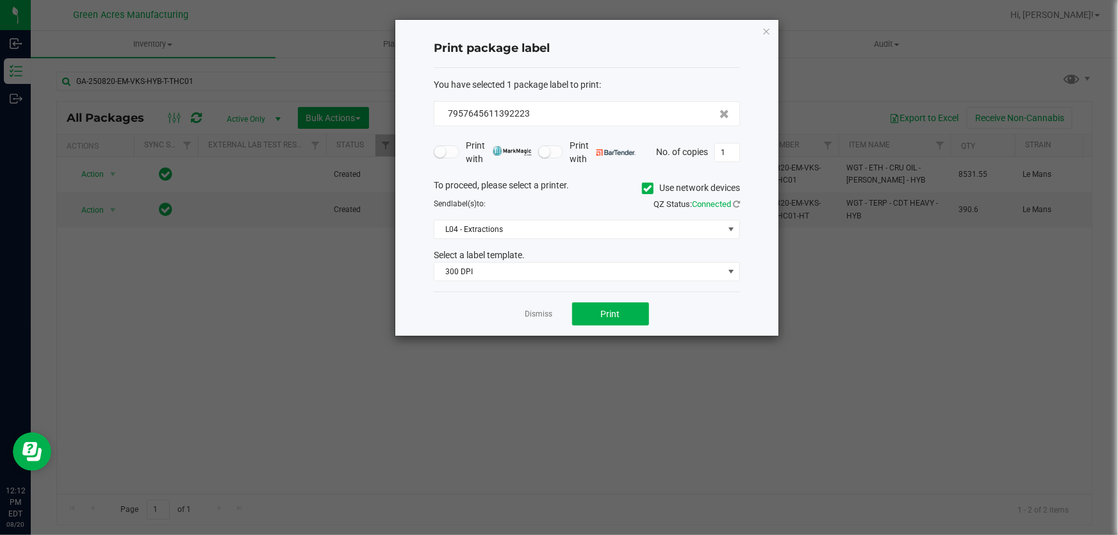
click at [591, 325] on div "Dismiss Print" at bounding box center [587, 313] width 306 height 44
click at [593, 316] on button "Print" at bounding box center [610, 313] width 77 height 23
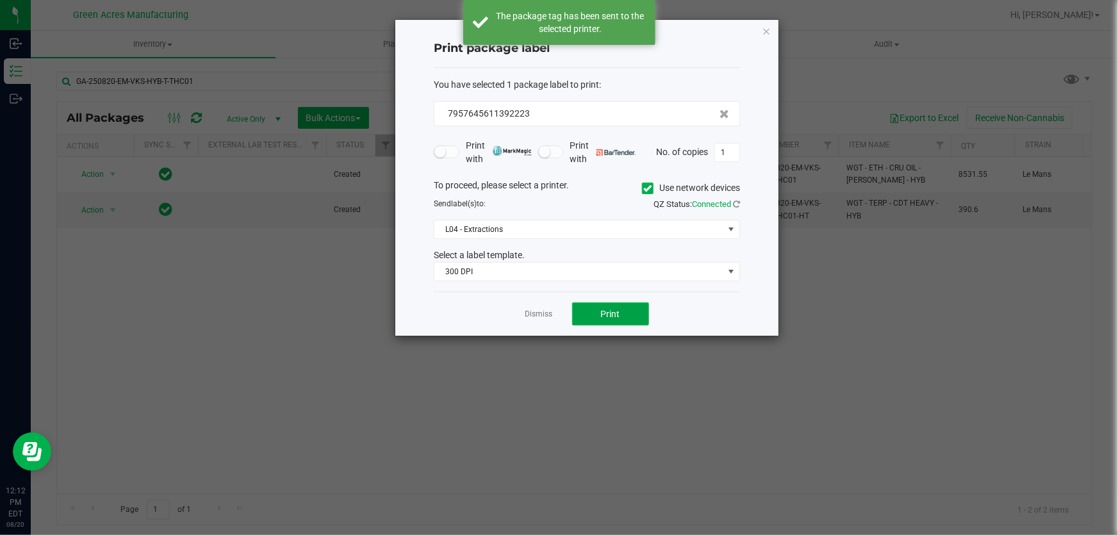
click at [593, 319] on button "Print" at bounding box center [610, 313] width 77 height 23
click at [595, 320] on button "Print" at bounding box center [610, 313] width 77 height 23
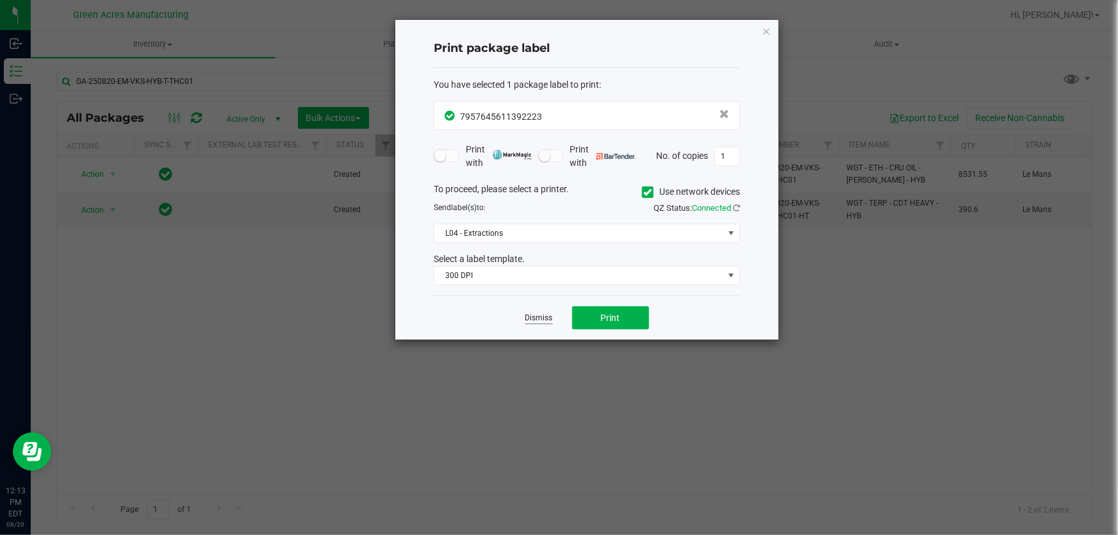
click at [543, 315] on link "Dismiss" at bounding box center [539, 318] width 28 height 11
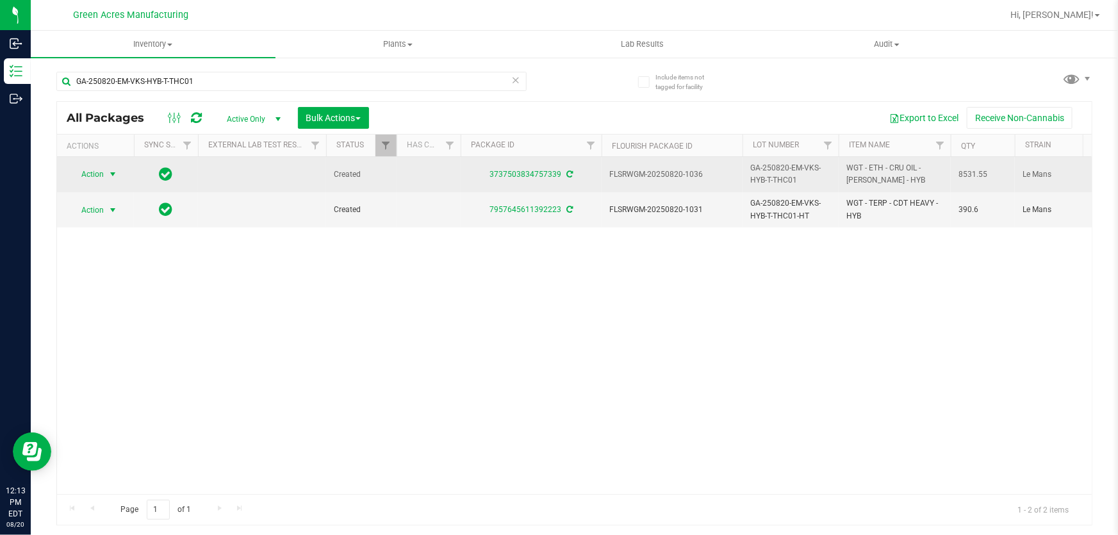
click at [90, 172] on span "Action" at bounding box center [87, 174] width 35 height 18
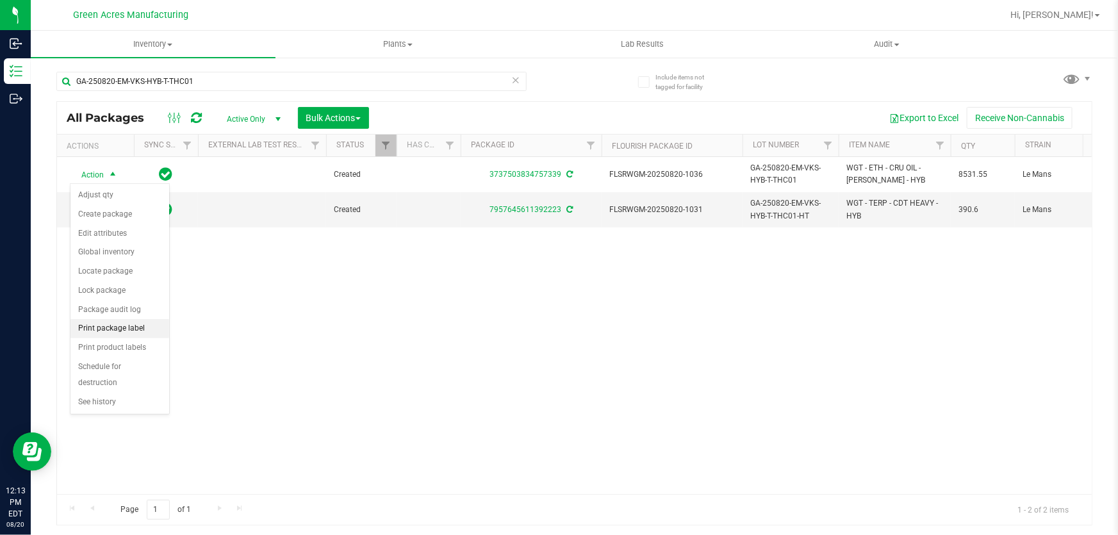
click at [140, 326] on li "Print package label" at bounding box center [119, 328] width 99 height 19
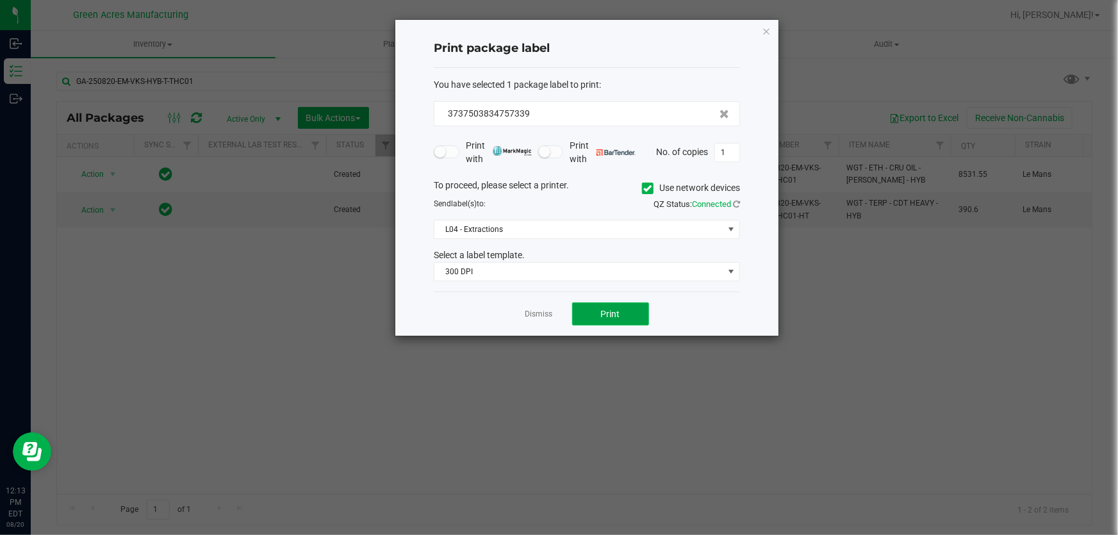
click at [605, 321] on button "Print" at bounding box center [610, 313] width 77 height 23
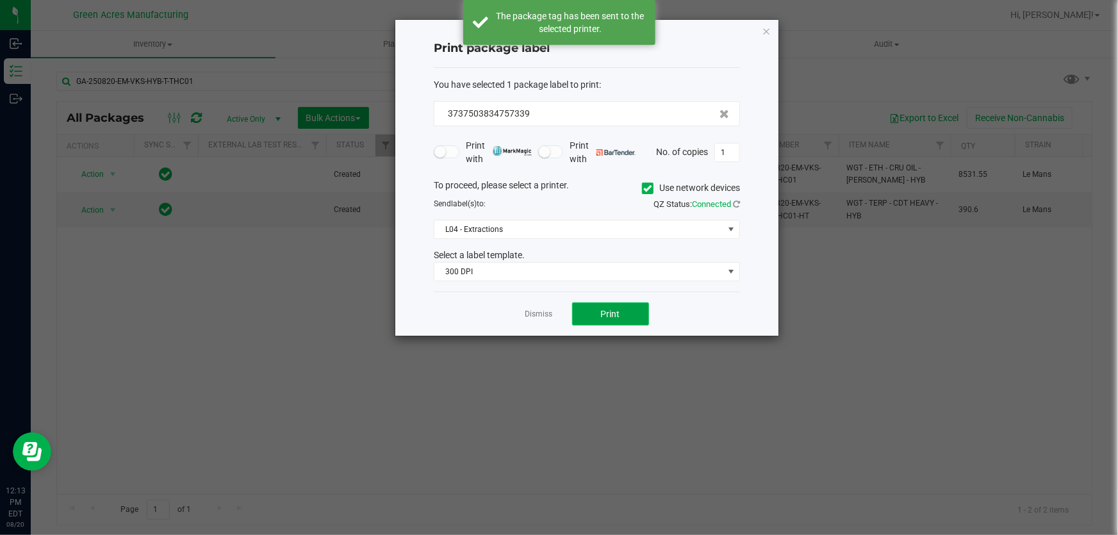
click at [605, 321] on button "Print" at bounding box center [610, 313] width 77 height 23
click at [607, 320] on button "Print" at bounding box center [610, 313] width 77 height 23
click at [599, 316] on button "Print" at bounding box center [610, 313] width 77 height 23
click at [549, 314] on link "Dismiss" at bounding box center [539, 314] width 28 height 11
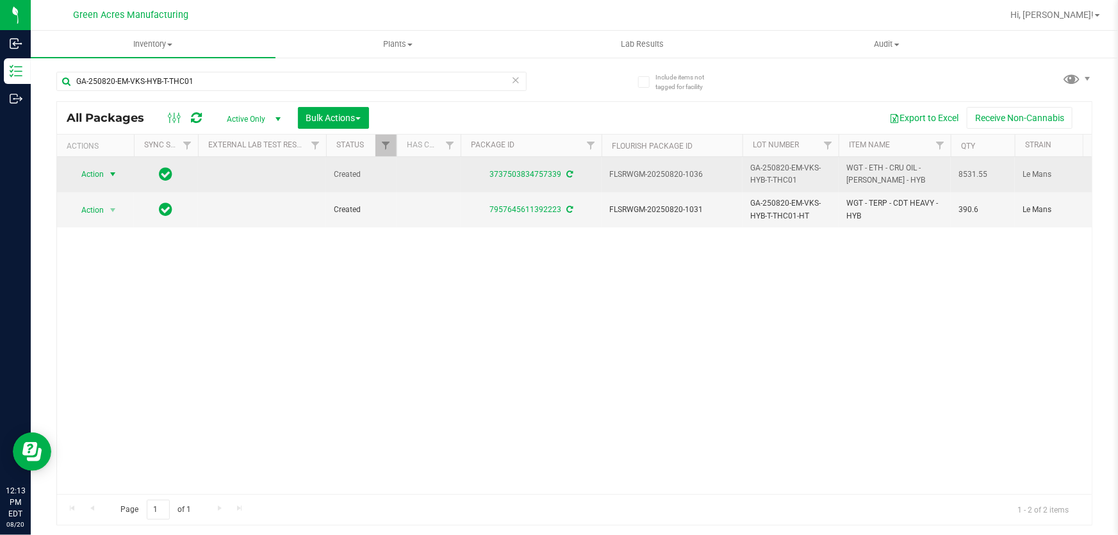
click at [83, 168] on span "Action" at bounding box center [87, 174] width 35 height 18
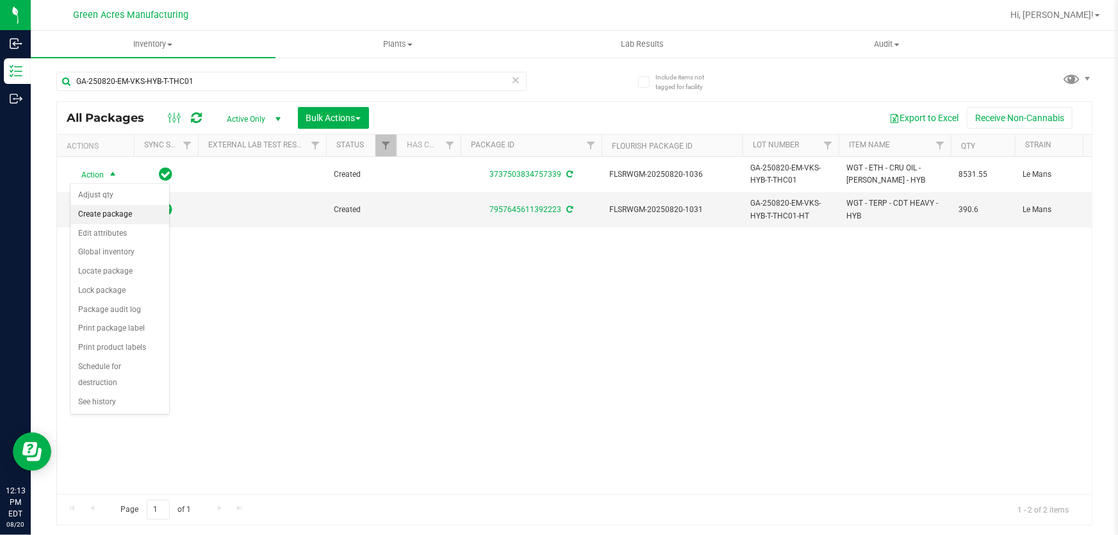
click at [124, 216] on li "Create package" at bounding box center [119, 214] width 99 height 19
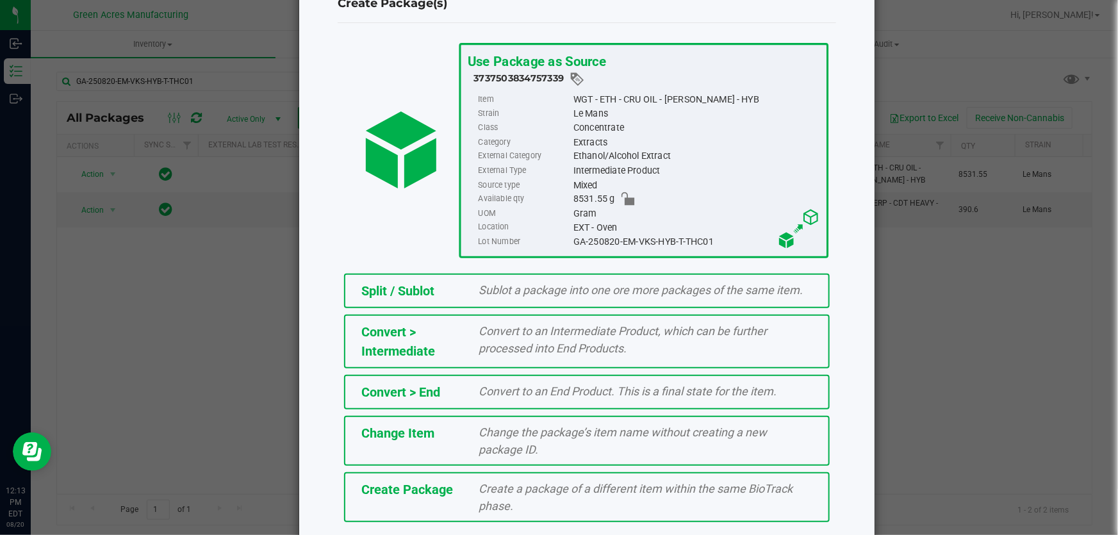
scroll to position [88, 0]
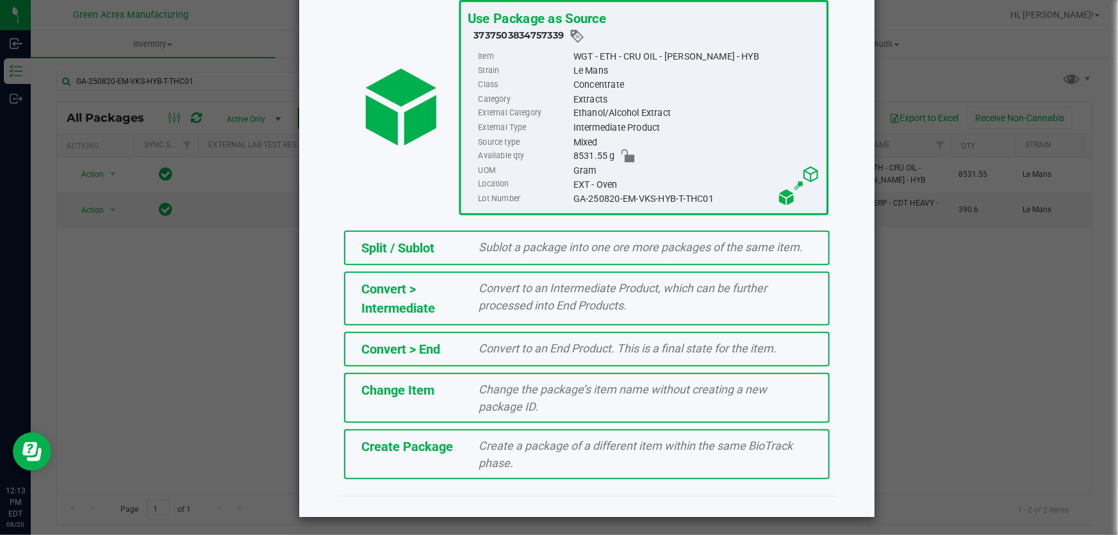
click at [519, 466] on div "Create a package of a different item within the same BioTrack phase." at bounding box center [646, 454] width 353 height 35
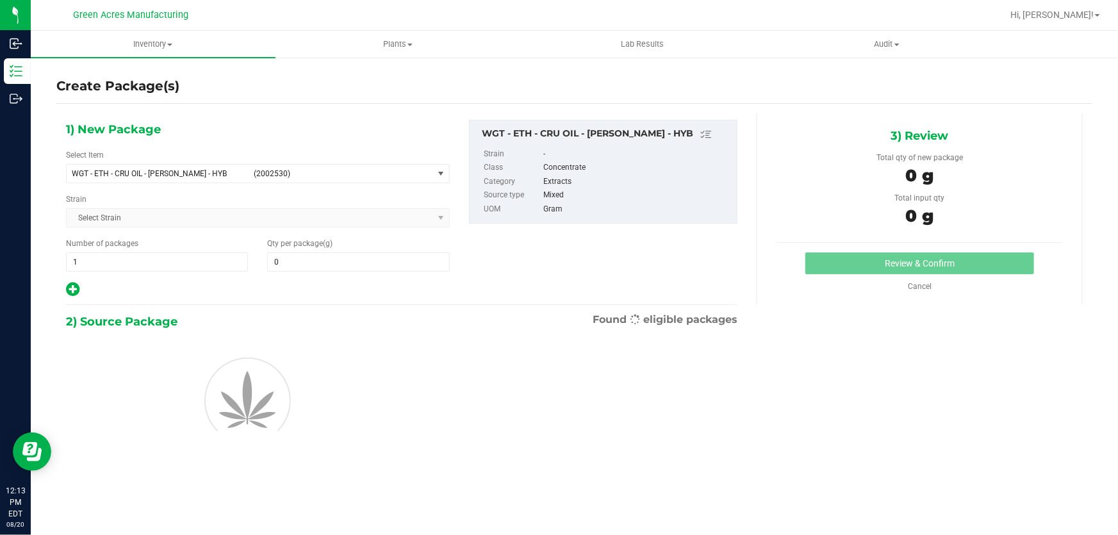
type input "0.0000"
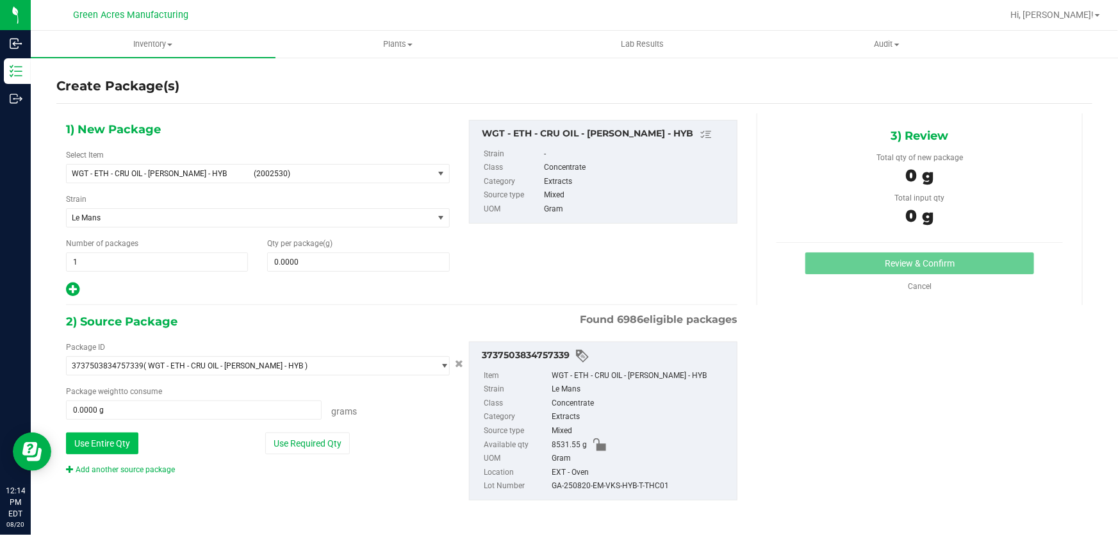
click at [96, 439] on button "Use Entire Qty" at bounding box center [102, 443] width 72 height 22
type input "8531.5500 g"
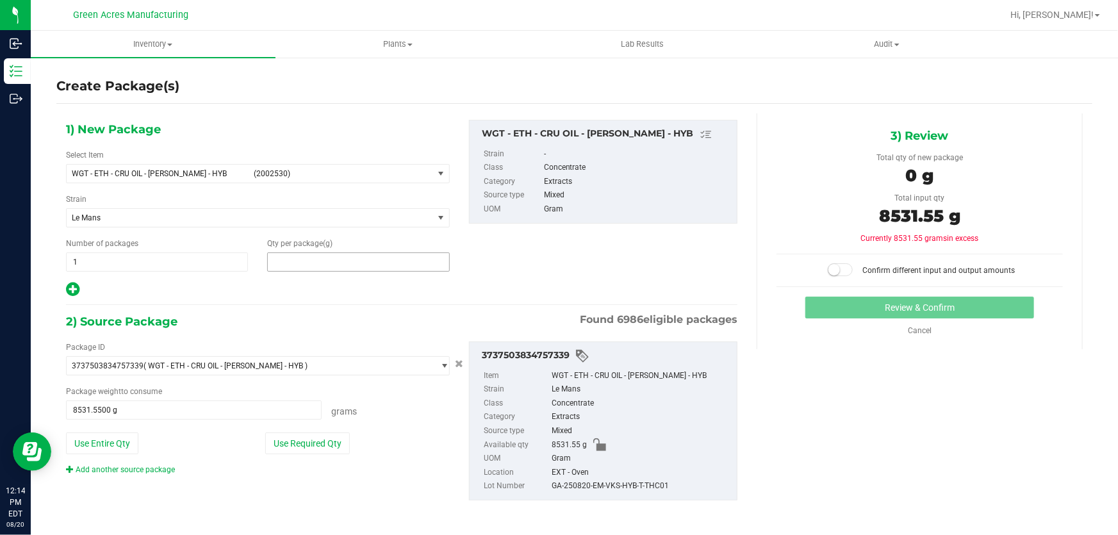
click at [327, 261] on span at bounding box center [358, 261] width 182 height 19
type input "8531.55"
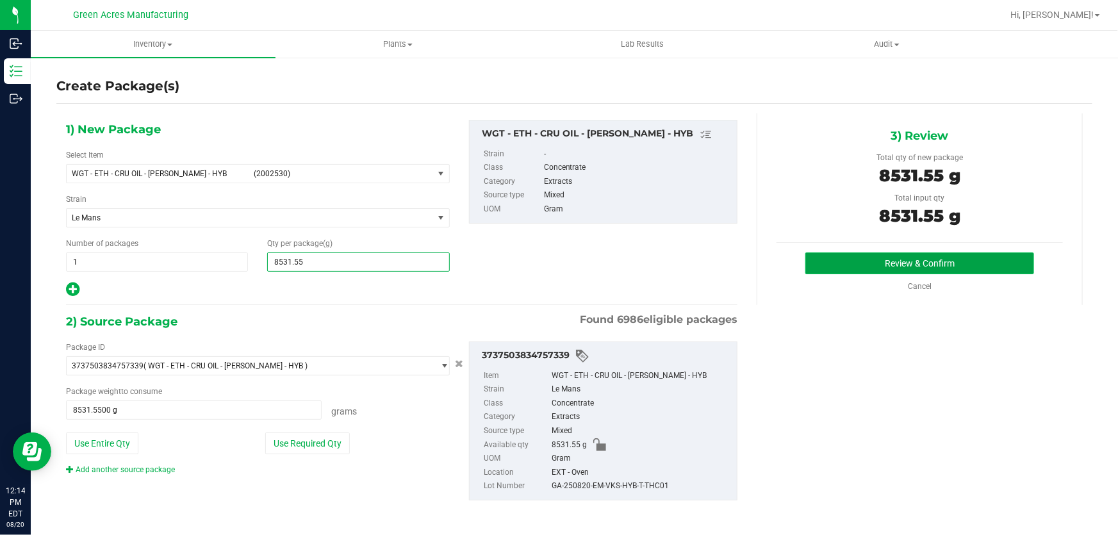
type input "8,531.5500"
click at [884, 265] on button "Review & Confirm" at bounding box center [919, 263] width 229 height 22
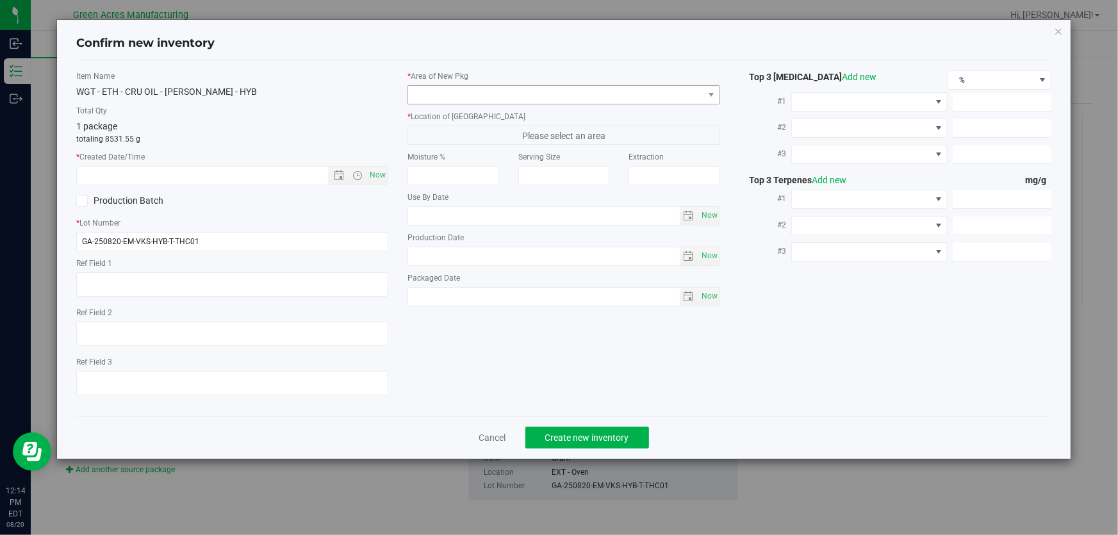
type textarea "A-D"
click at [256, 234] on input "GA-250820-EM-VKS-HYB-T-THC01" at bounding box center [232, 241] width 312 height 19
paste input "D"
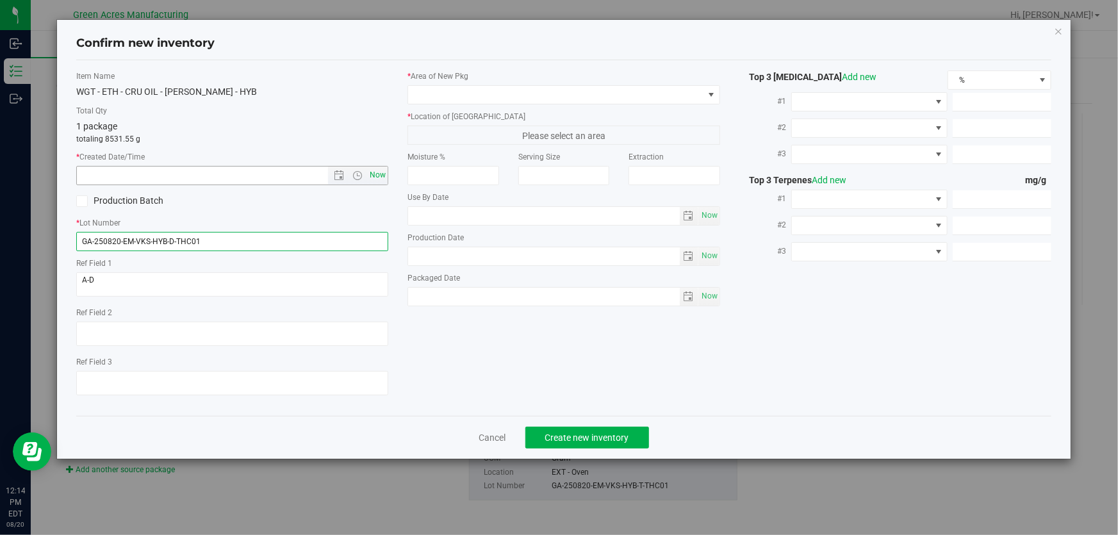
type input "GA-250820-EM-VKS-HYB-D-THC01"
click at [381, 173] on span "Now" at bounding box center [378, 175] width 22 height 19
type input "[DATE] 12:14 PM"
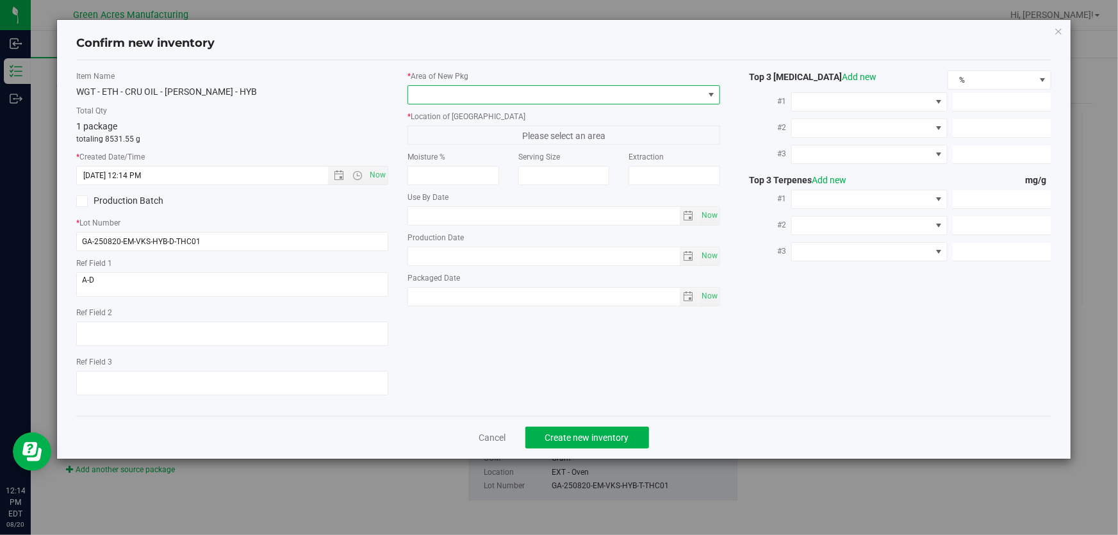
click at [417, 94] on span at bounding box center [555, 95] width 295 height 18
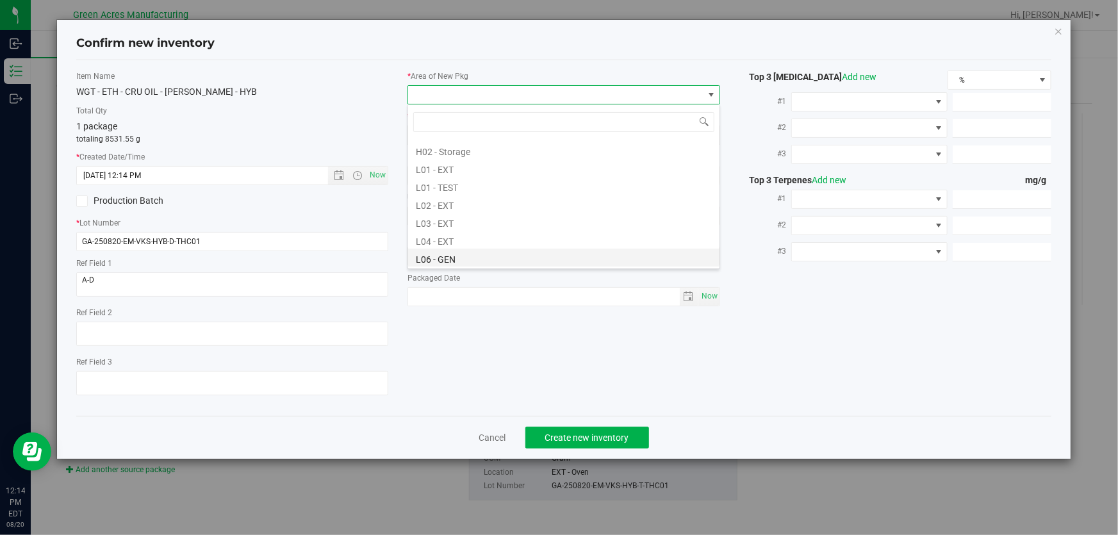
scroll to position [233, 0]
click at [452, 219] on li "L04 - EXT" at bounding box center [563, 220] width 311 height 18
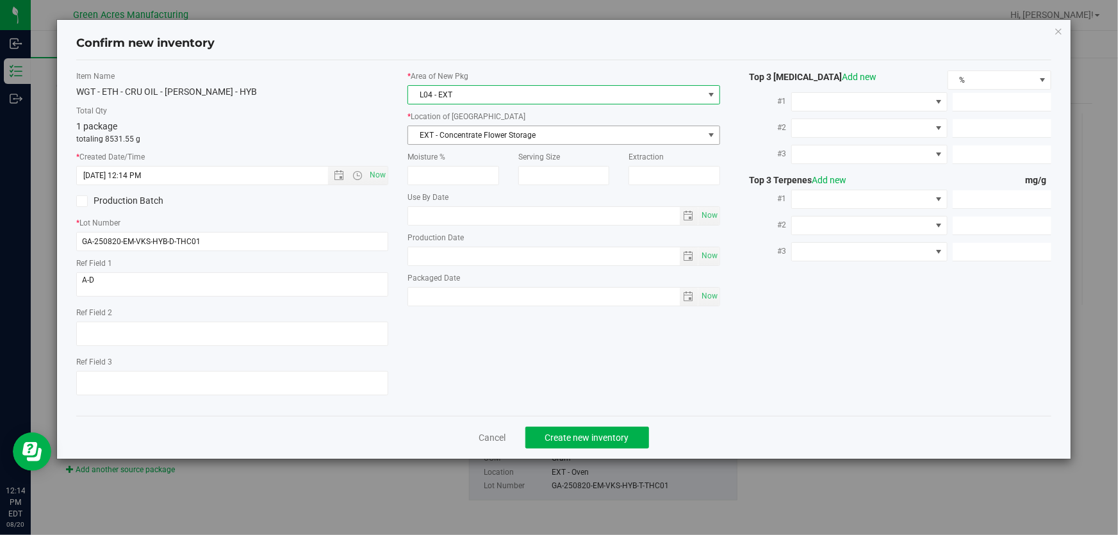
click at [451, 141] on span "EXT - Concentrate Flower Storage" at bounding box center [555, 135] width 295 height 18
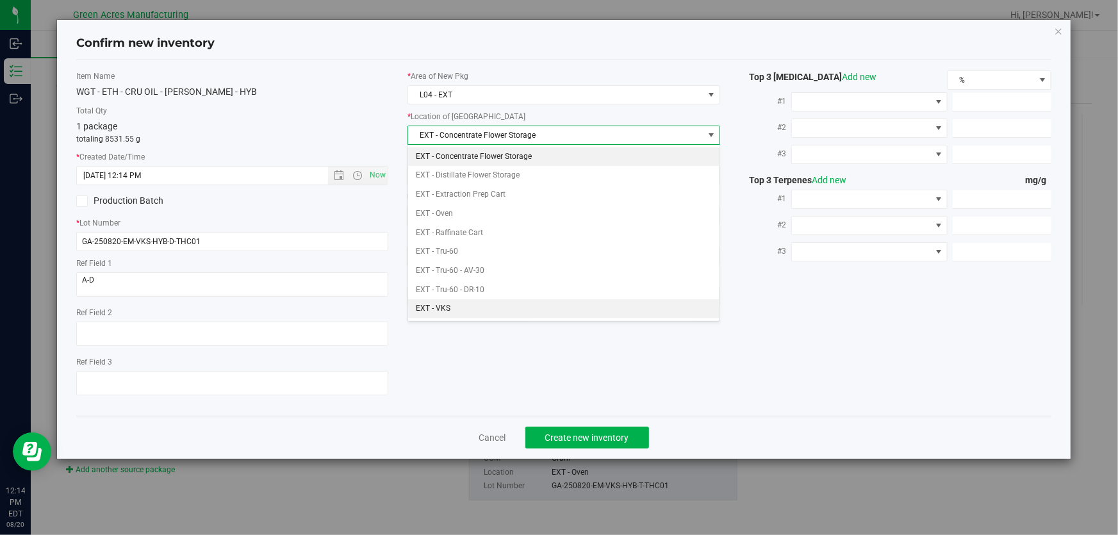
click at [484, 304] on li "EXT - VKS" at bounding box center [563, 308] width 311 height 19
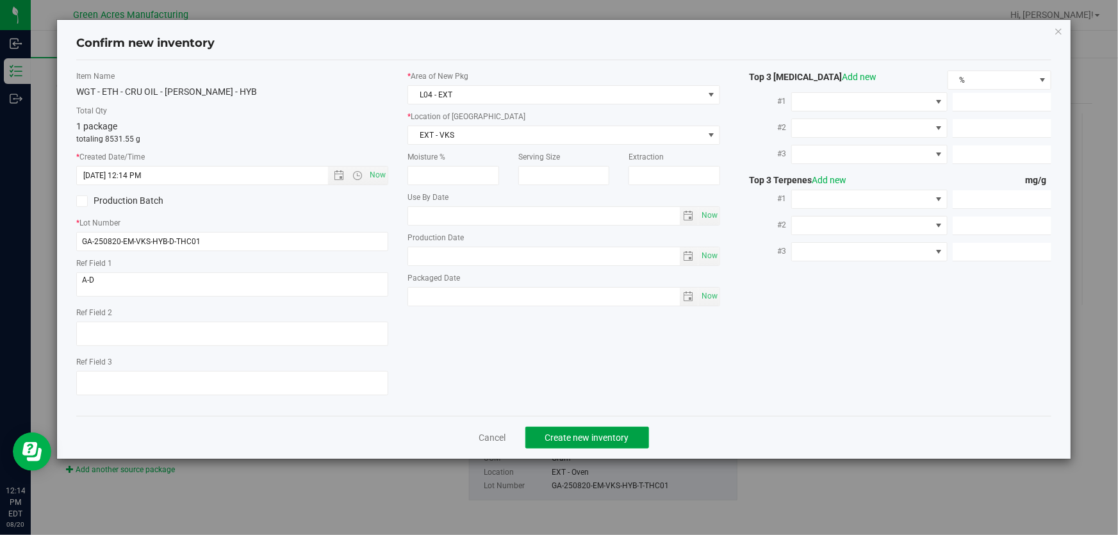
drag, startPoint x: 539, startPoint y: 432, endPoint x: 537, endPoint y: 396, distance: 35.9
click at [539, 433] on button "Create new inventory" at bounding box center [587, 438] width 124 height 22
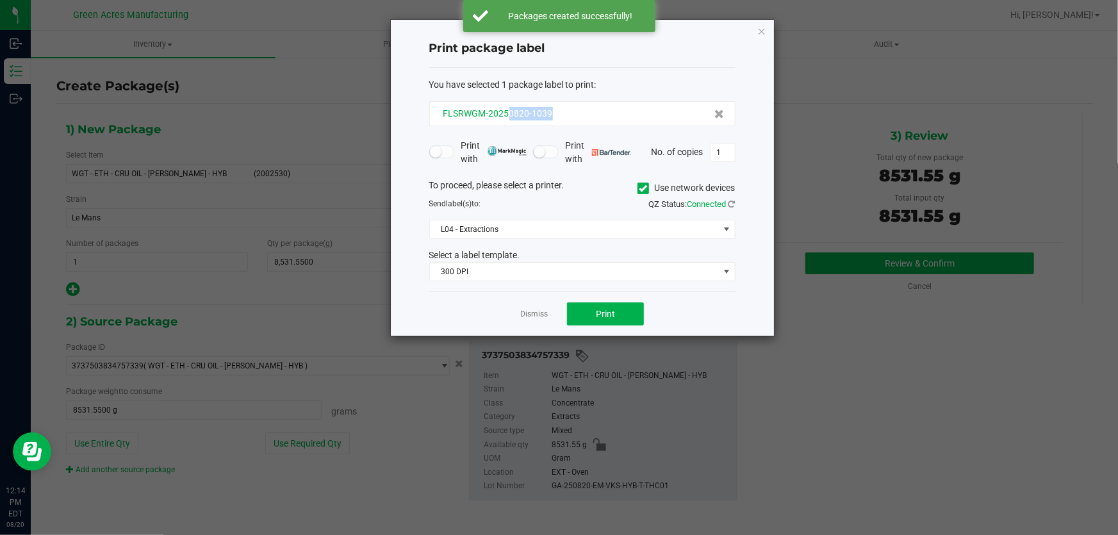
drag, startPoint x: 591, startPoint y: 115, endPoint x: 509, endPoint y: 117, distance: 82.7
click at [509, 117] on div "FLSRWGM-20250820-1039" at bounding box center [582, 113] width 284 height 13
copy span "0820-1039"
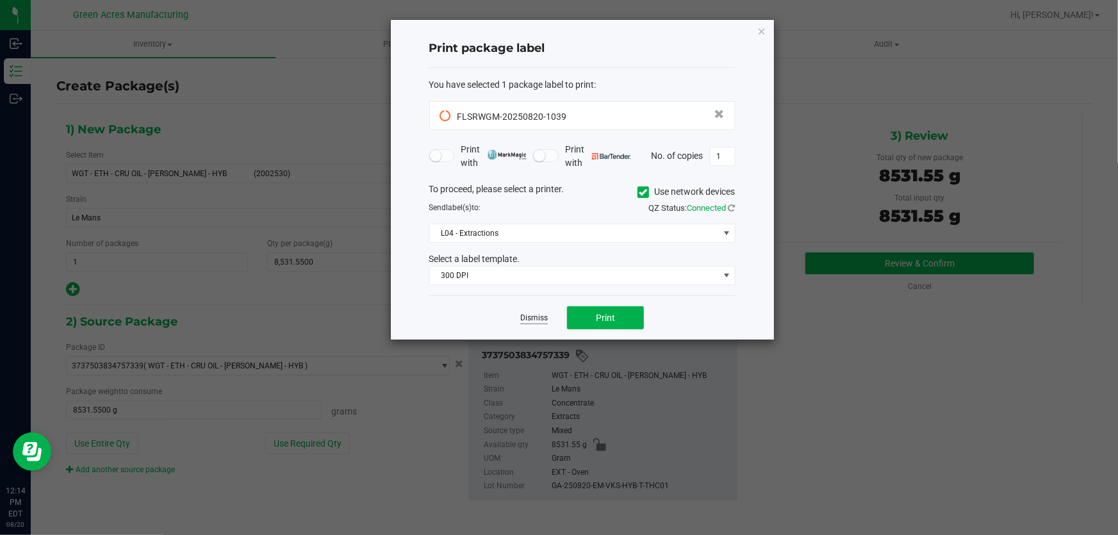
click at [537, 321] on link "Dismiss" at bounding box center [534, 318] width 28 height 11
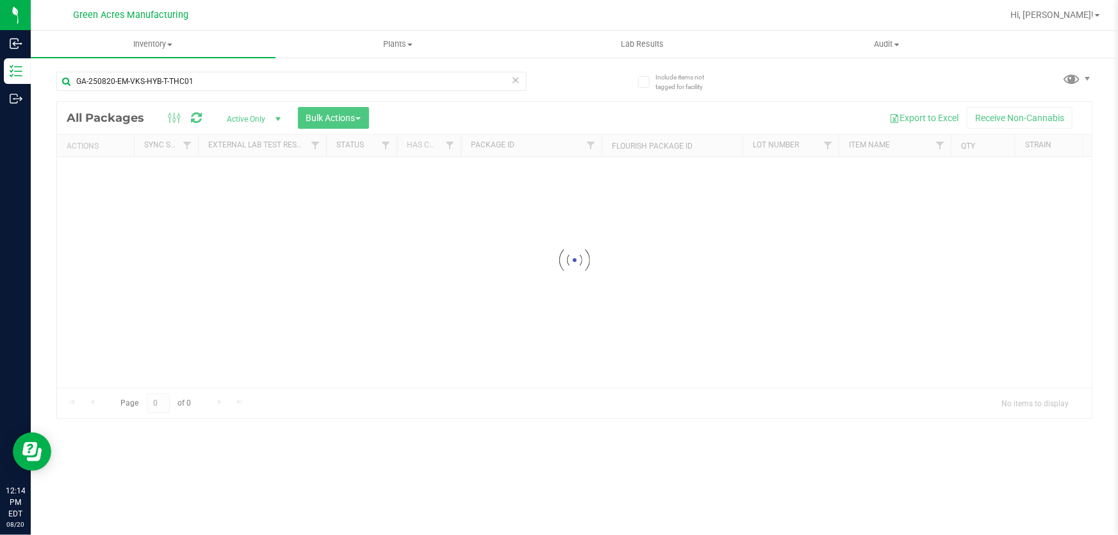
click at [515, 78] on icon at bounding box center [515, 79] width 9 height 15
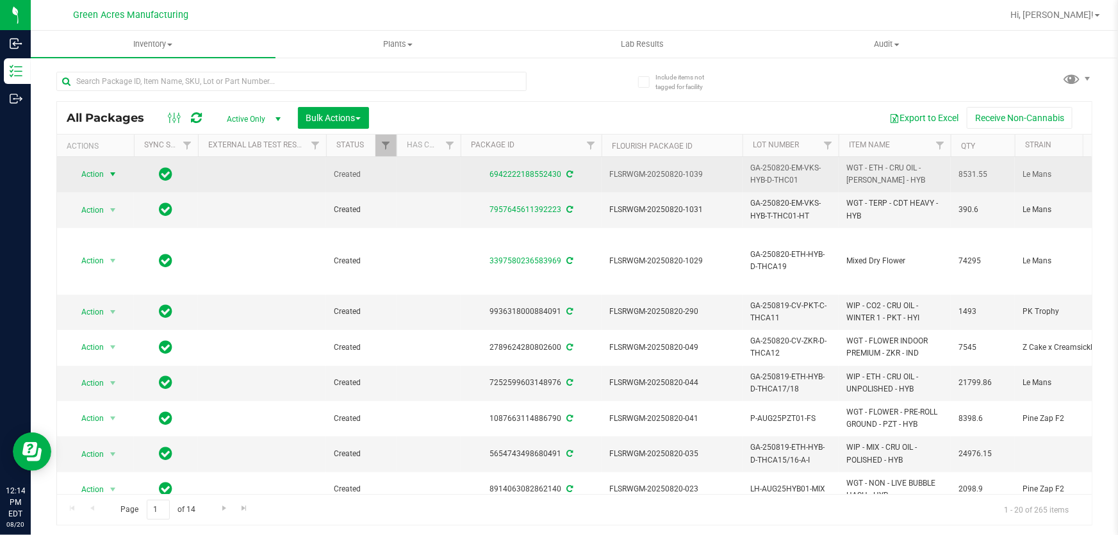
click at [96, 176] on span "Action" at bounding box center [87, 174] width 35 height 18
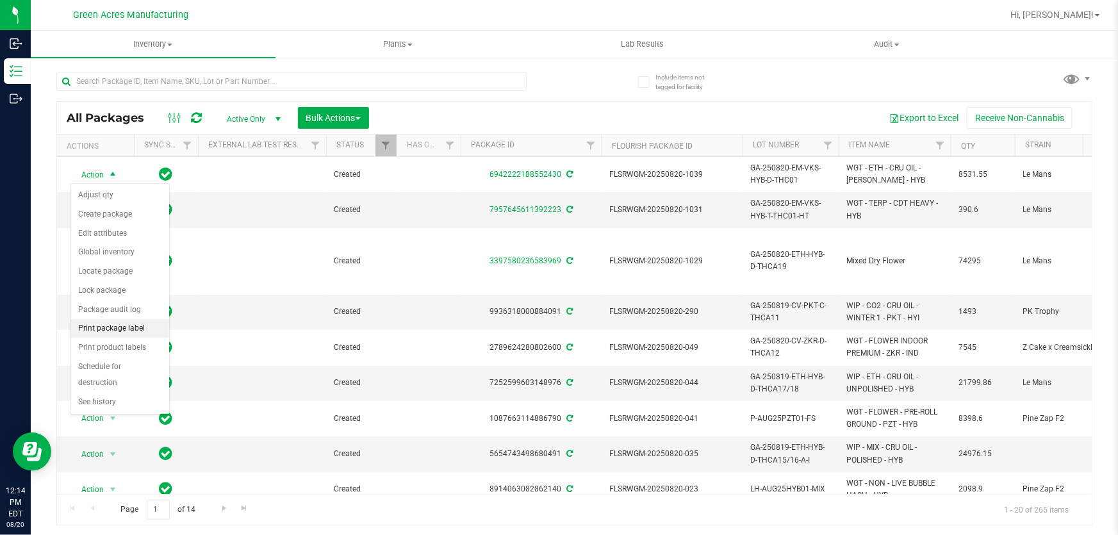
click at [120, 325] on li "Print package label" at bounding box center [119, 328] width 99 height 19
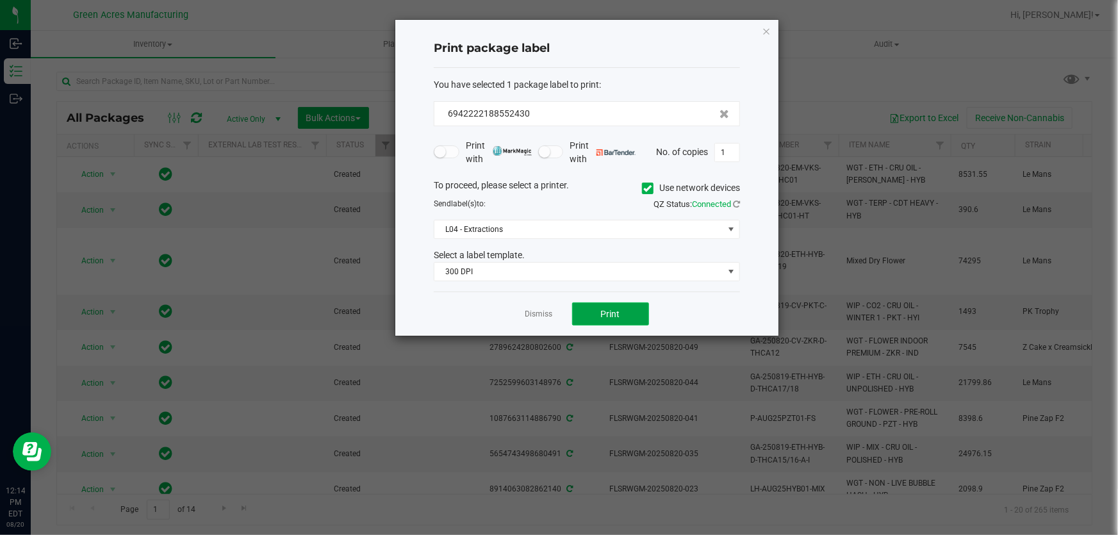
click at [640, 316] on button "Print" at bounding box center [610, 313] width 77 height 23
click at [678, 316] on div at bounding box center [586, 178] width 383 height 316
click at [678, 316] on div "Dismiss Print" at bounding box center [587, 313] width 306 height 44
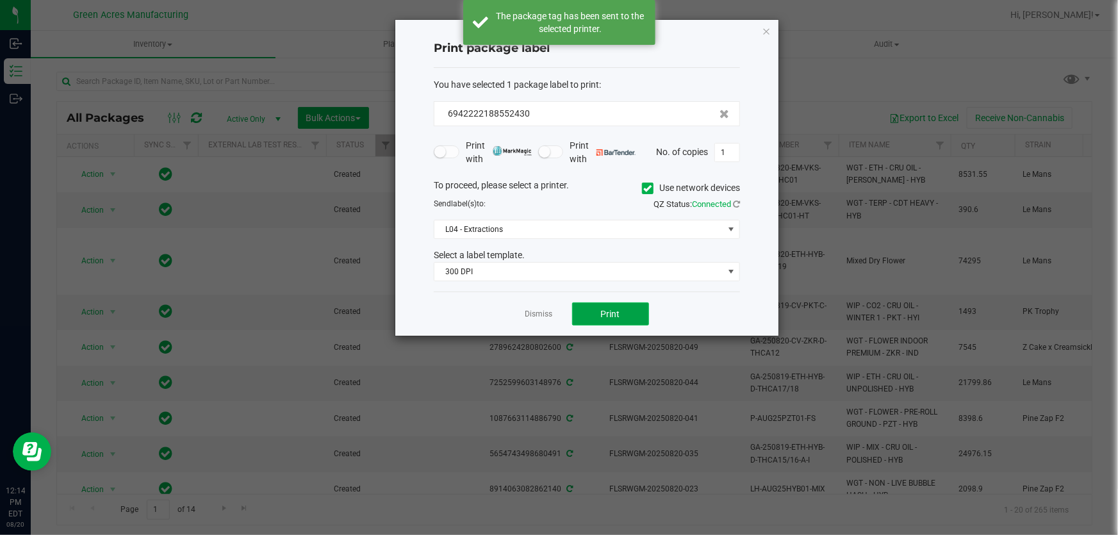
click at [634, 313] on button "Print" at bounding box center [610, 313] width 77 height 23
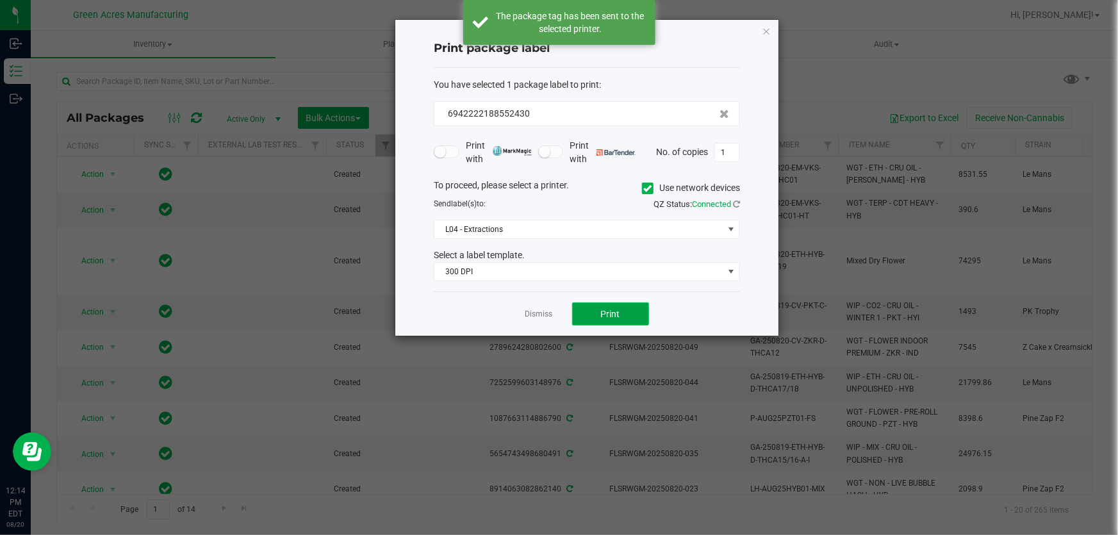
click at [634, 313] on button "Print" at bounding box center [610, 313] width 77 height 23
click at [599, 308] on button "Print" at bounding box center [610, 313] width 77 height 23
click at [543, 313] on link "Dismiss" at bounding box center [539, 314] width 28 height 11
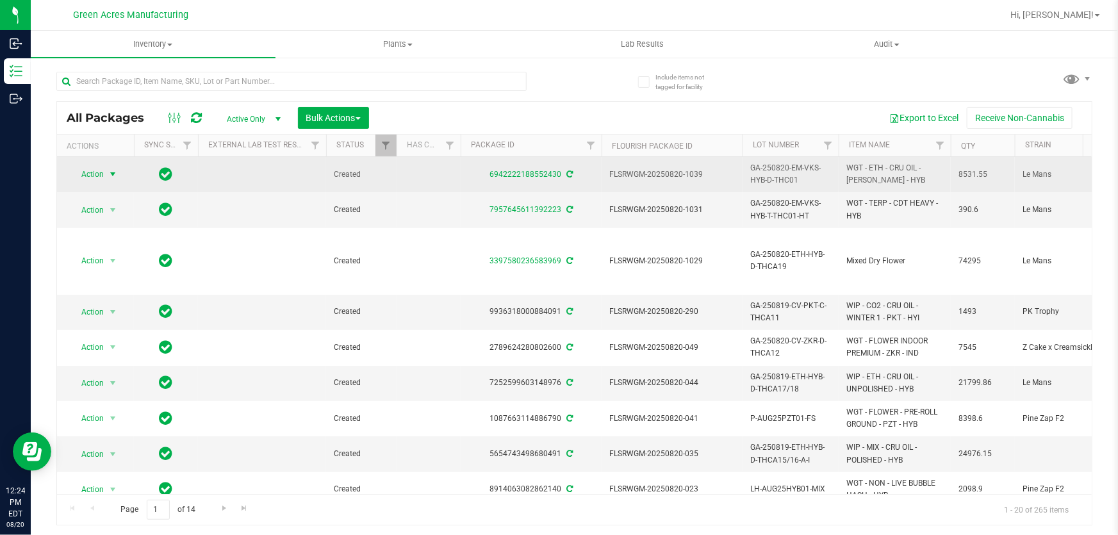
click at [783, 181] on span "GA-250820-EM-VKS-HYB-D-THC01" at bounding box center [790, 174] width 81 height 24
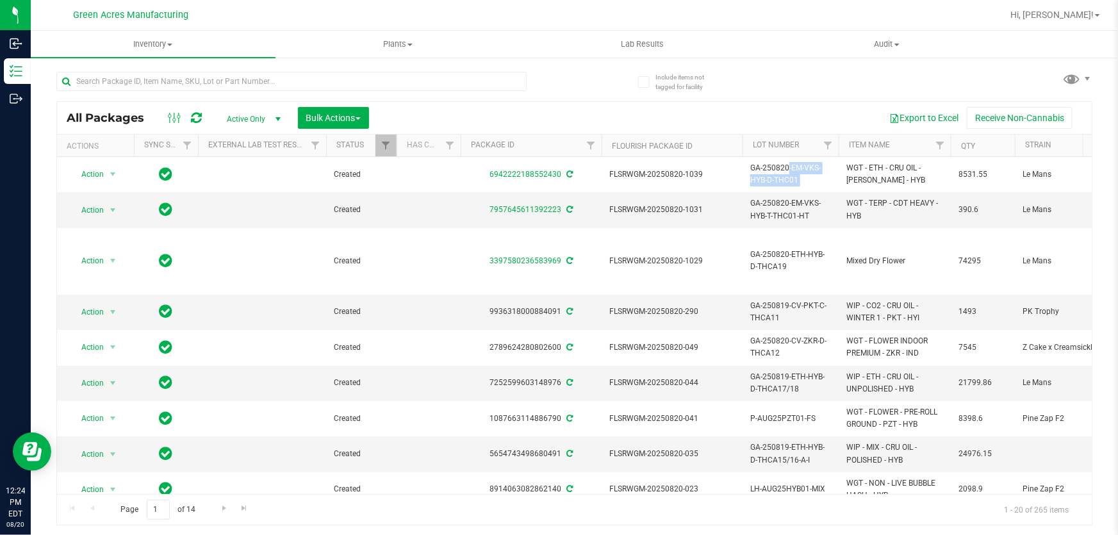
copy tr "GA-250820-EM-VKS-HYB-D-THC01"
click at [444, 86] on input "text" at bounding box center [291, 81] width 470 height 19
paste input "GA-250820-EM-VKS-HYB-D-THC01"
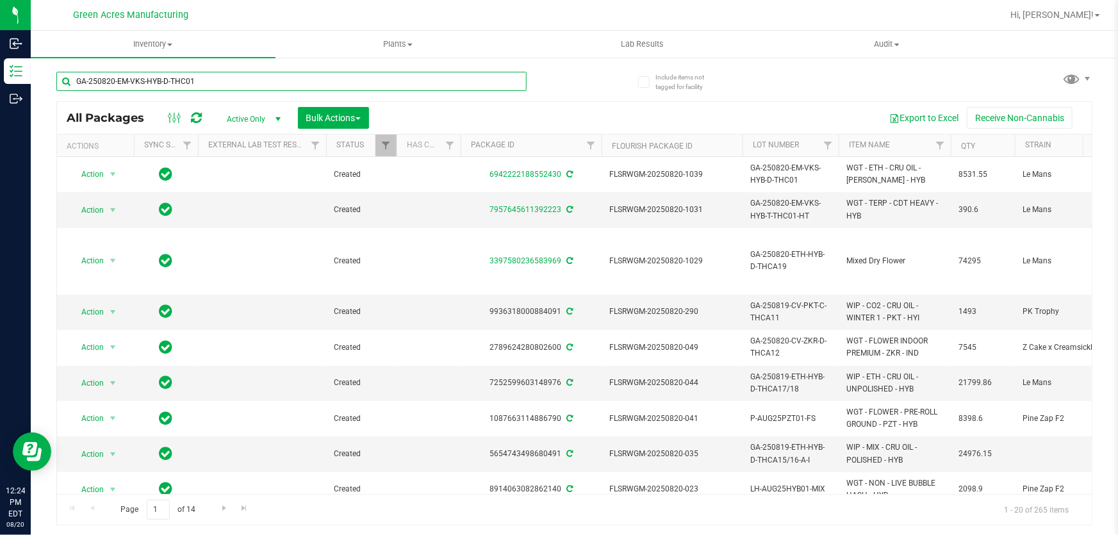
type input "GA-250820-EM-VKS-HYB-D-THC01"
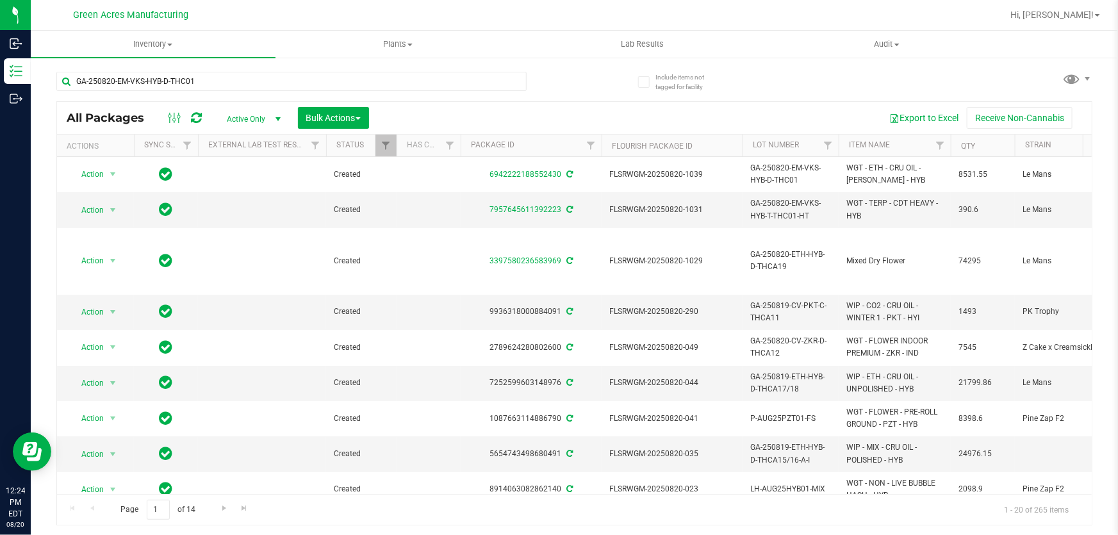
click at [536, 79] on div "GA-250820-EM-VKS-HYB-D-THC01" at bounding box center [315, 80] width 518 height 41
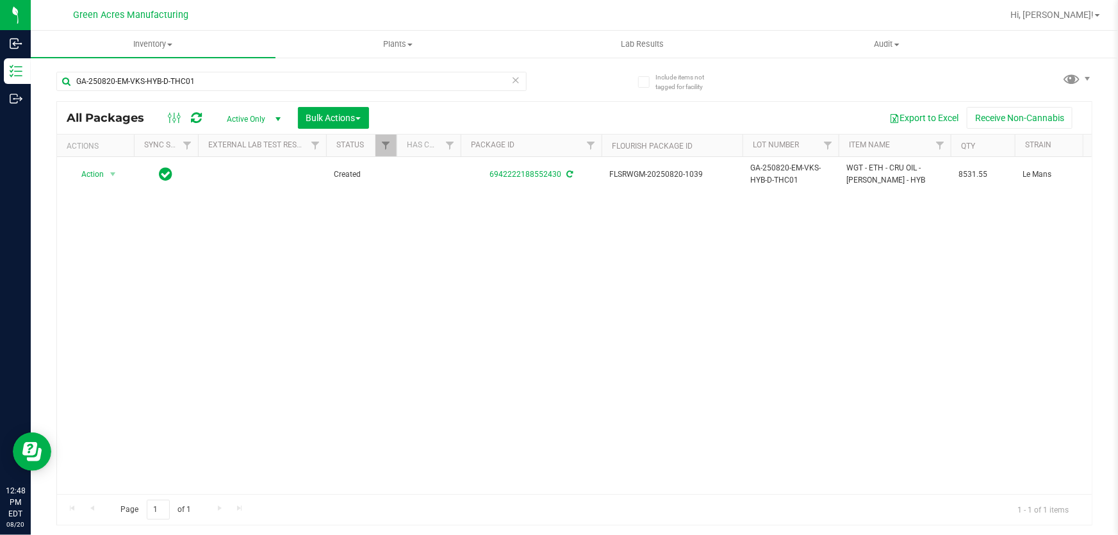
click at [488, 288] on div "Action Action Adjust qty Create package Edit attributes Global inventory Locate…" at bounding box center [574, 325] width 1035 height 337
click at [453, 313] on div "Action Action Adjust qty Create package Edit attributes Global inventory Locate…" at bounding box center [574, 325] width 1035 height 337
